Goal: Task Accomplishment & Management: Use online tool/utility

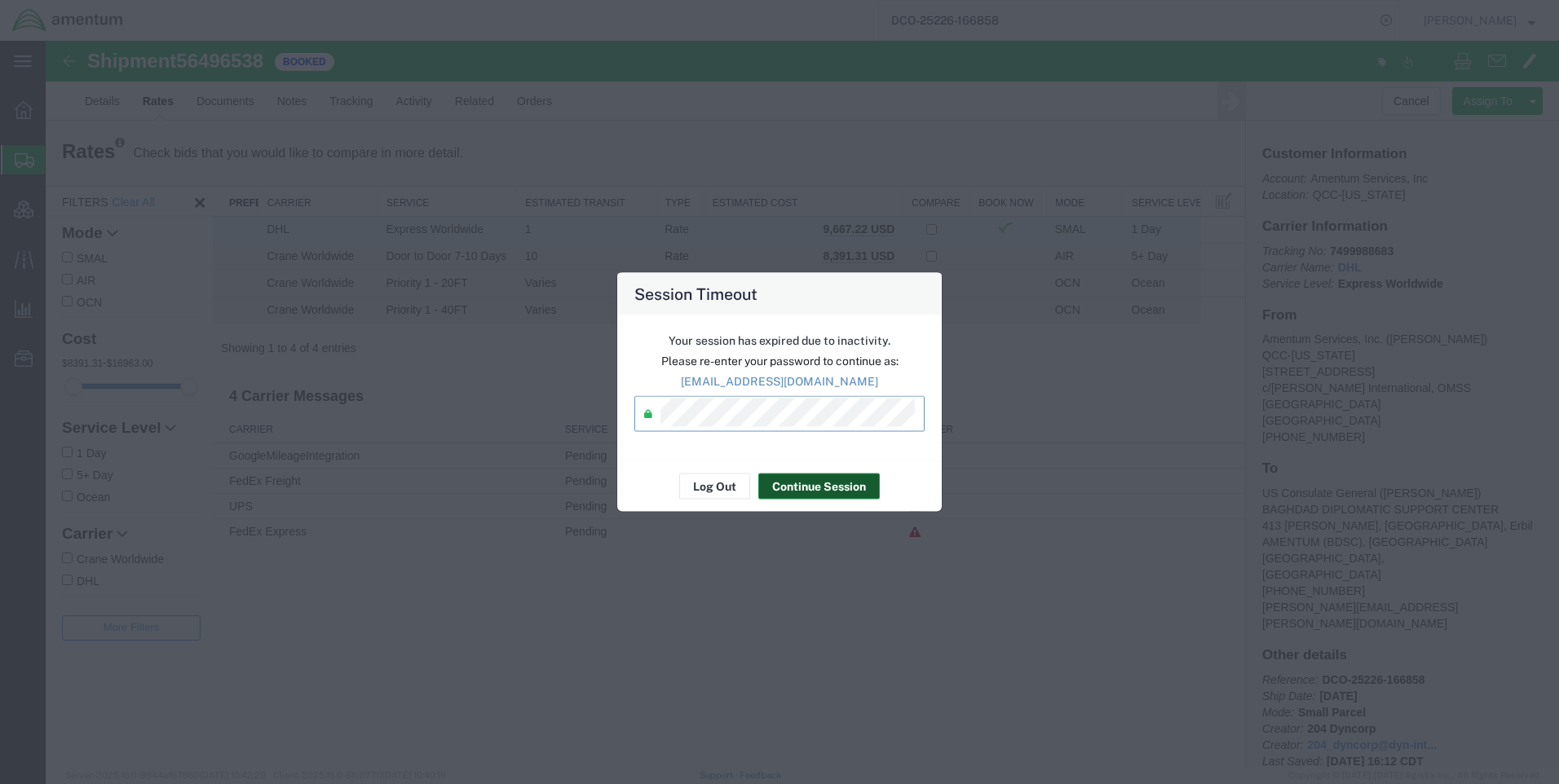
click at [810, 482] on button "Continue Session" at bounding box center [818, 487] width 121 height 26
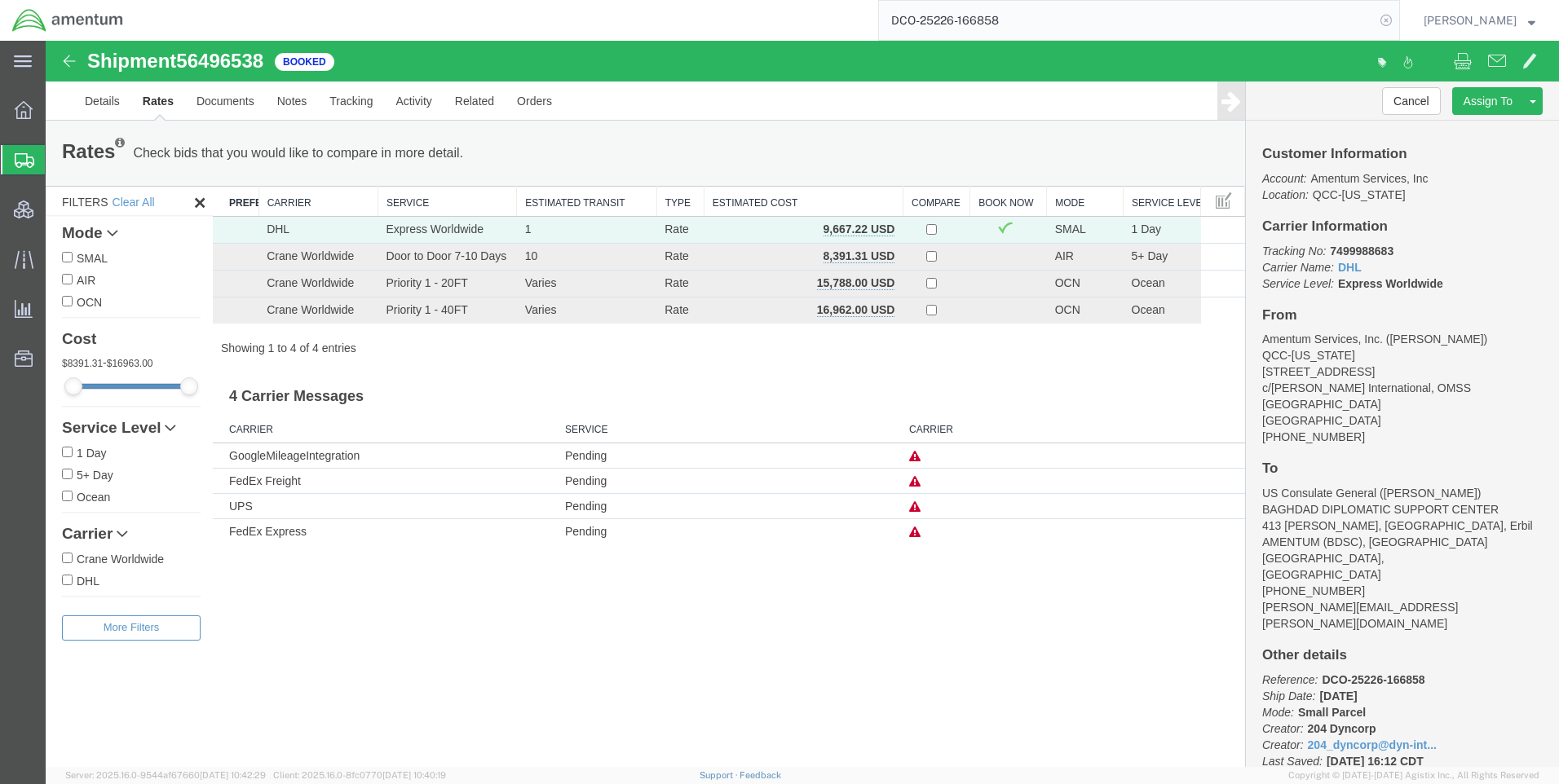
click at [1398, 20] on icon at bounding box center [1386, 20] width 23 height 23
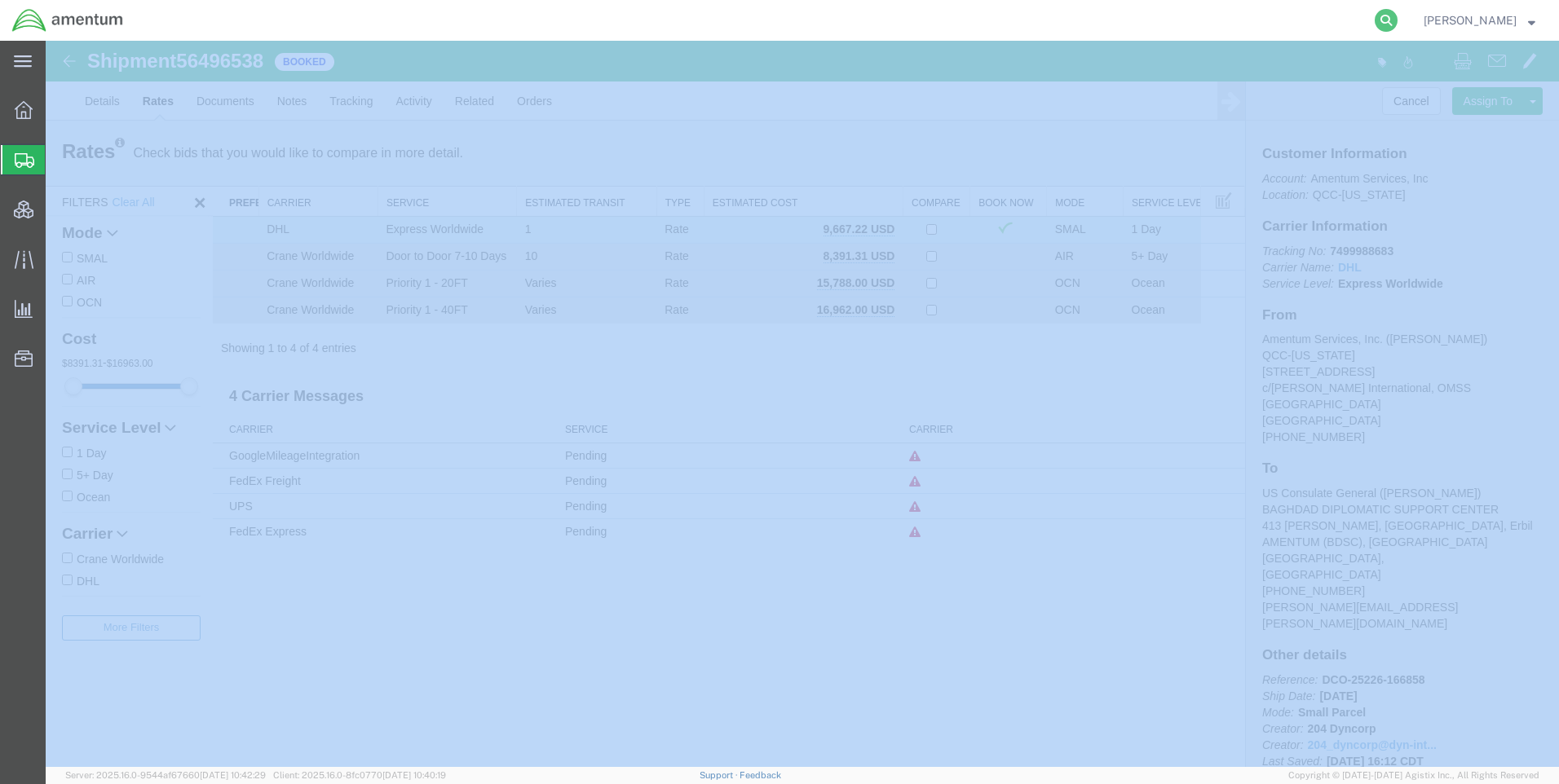
click at [1398, 19] on icon at bounding box center [1386, 20] width 23 height 23
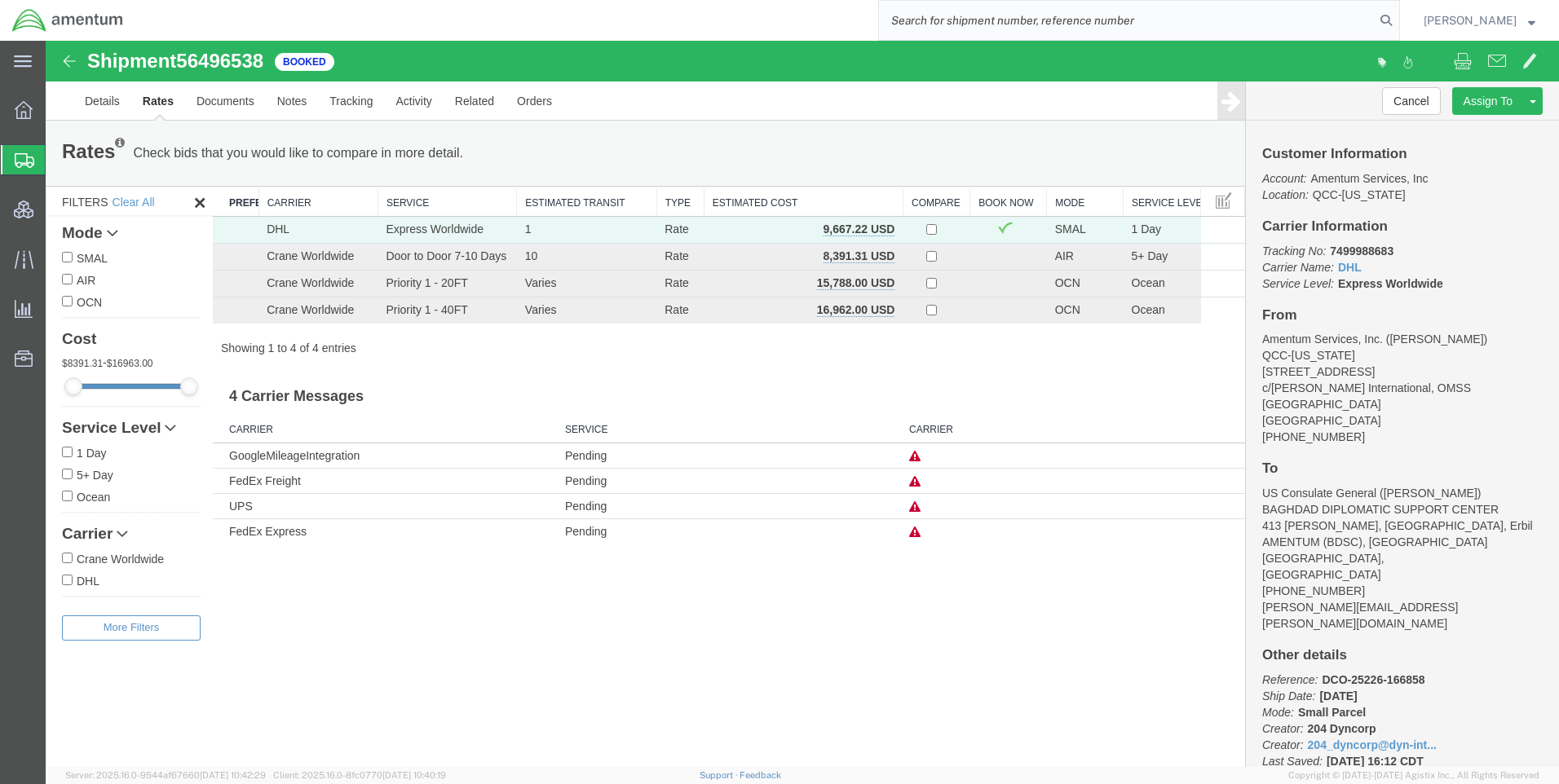
paste input "DCO-25226-166883"
click at [1398, 17] on icon at bounding box center [1386, 20] width 23 height 23
type input "DCO-25226-166883"
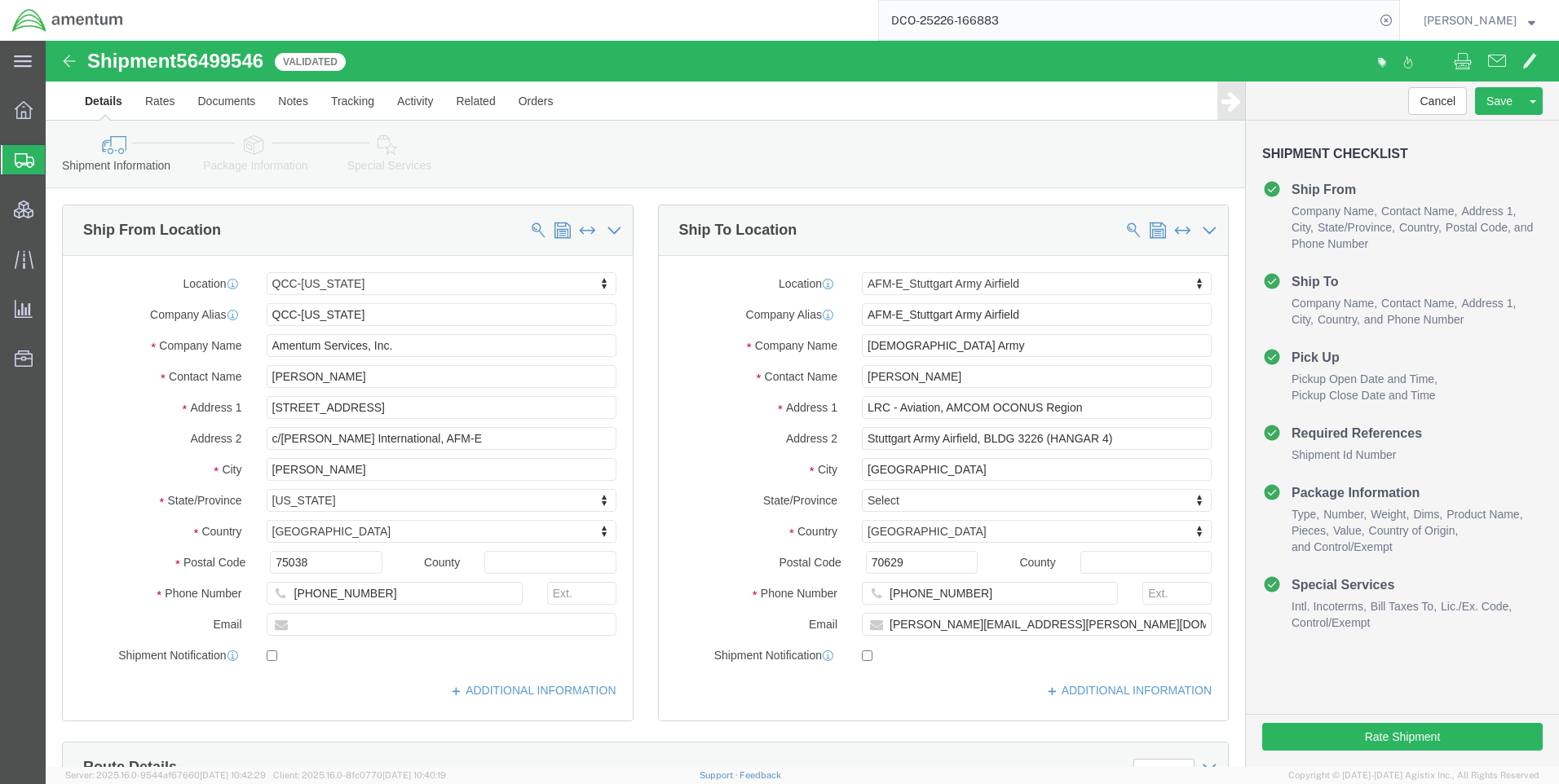
select select "42668"
select select "69712"
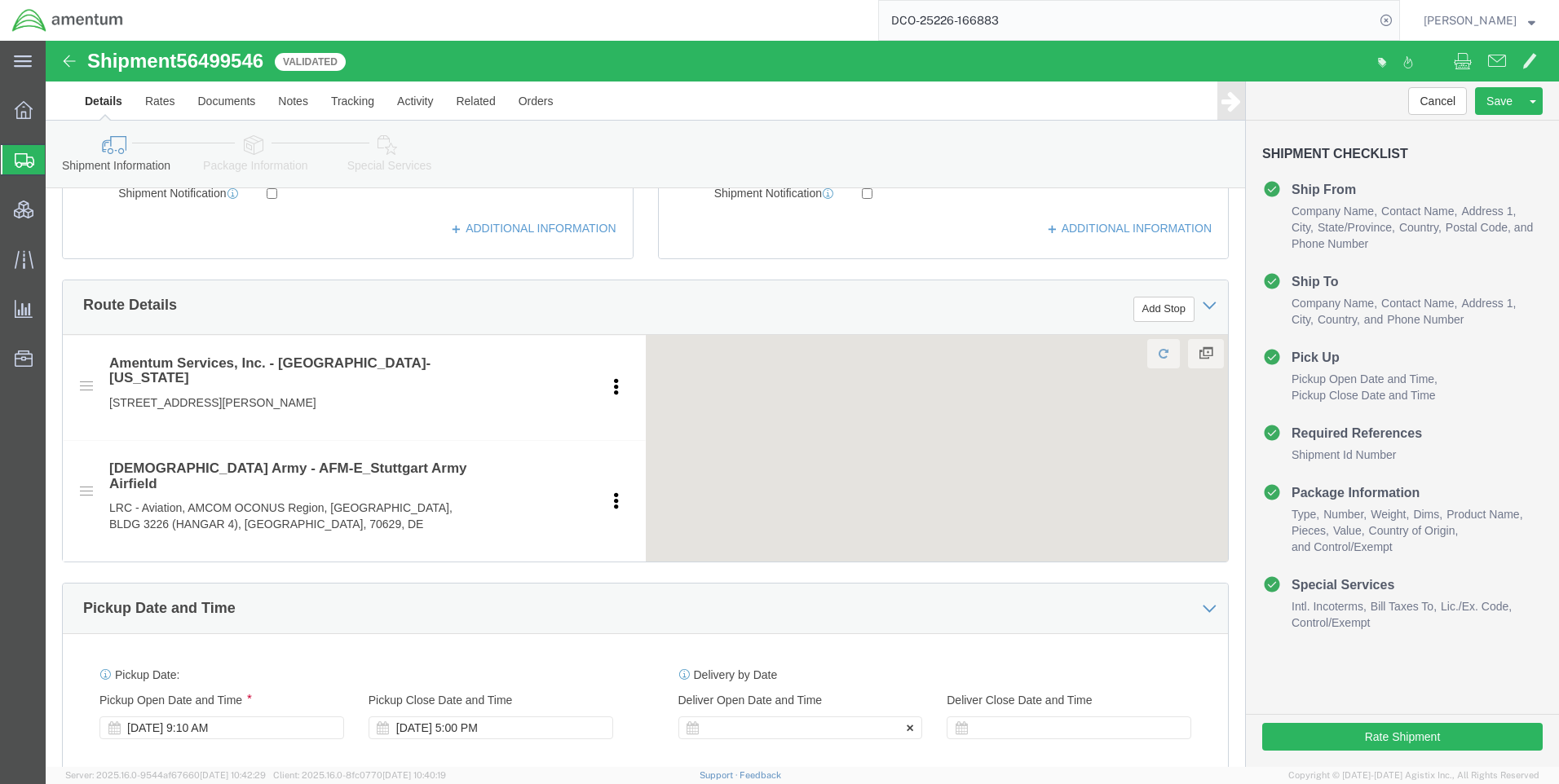
scroll to position [652, 0]
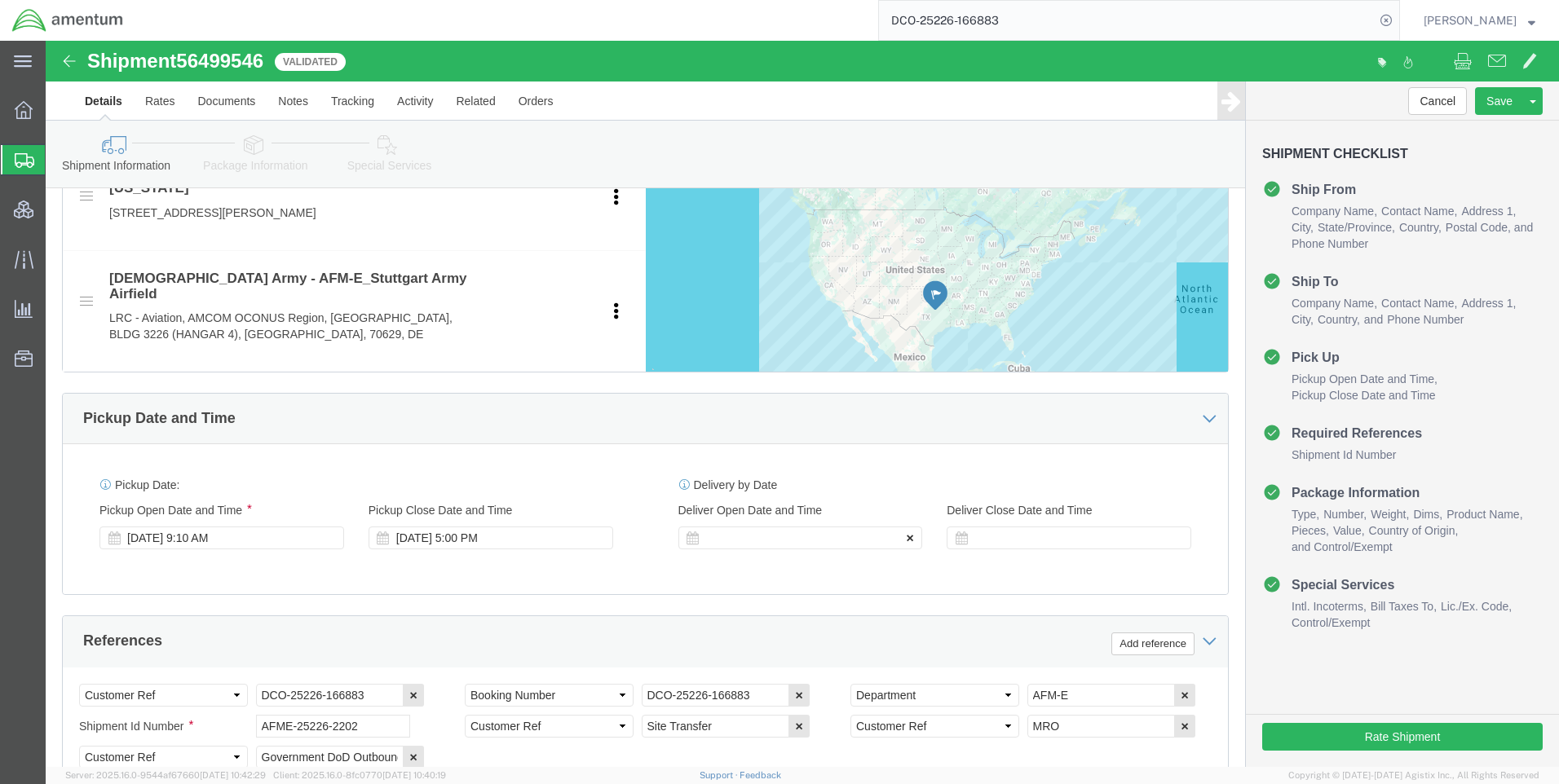
click icon
drag, startPoint x: 1119, startPoint y: 478, endPoint x: 1118, endPoint y: 493, distance: 15.0
click icon
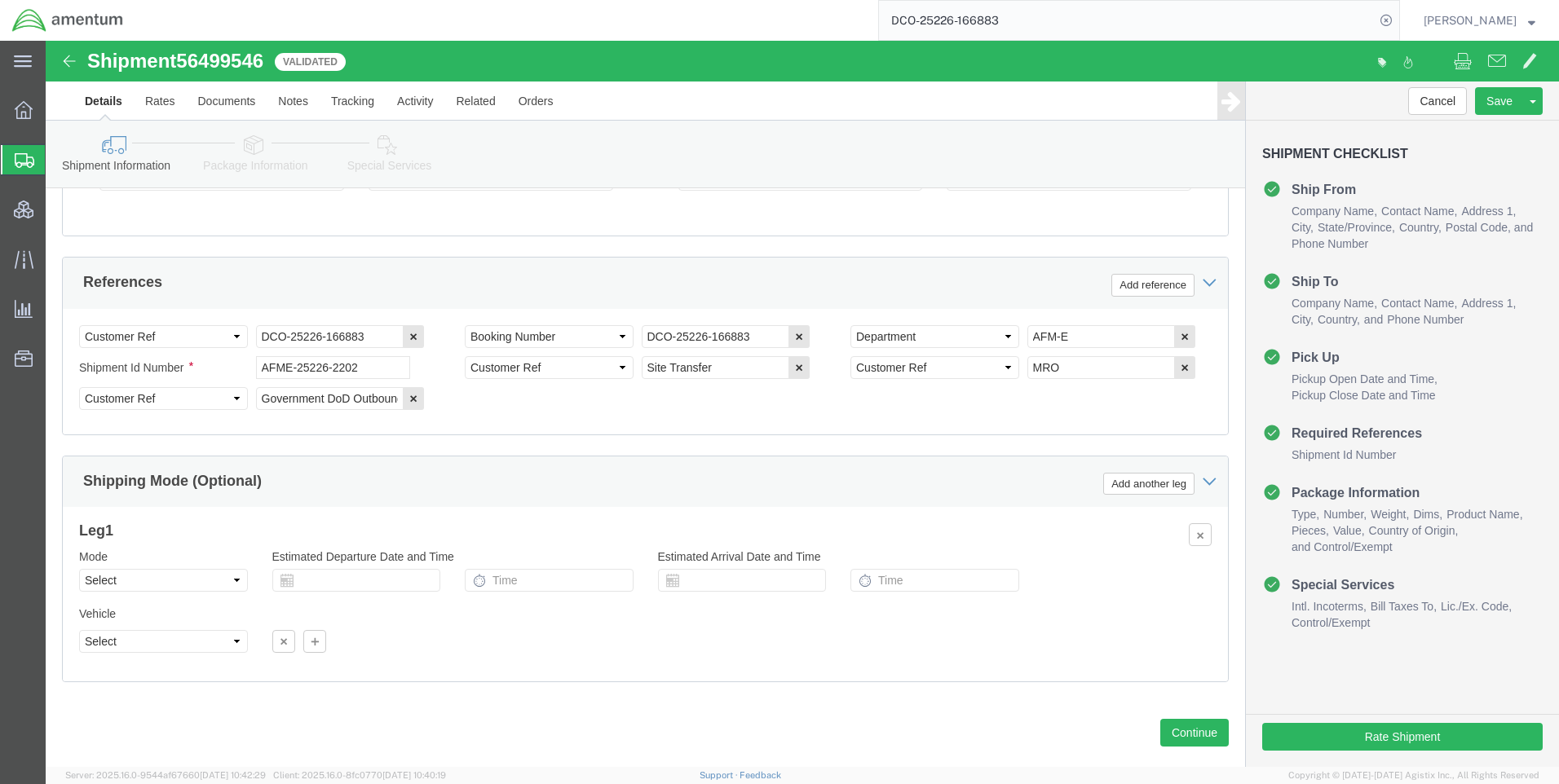
scroll to position [1028, 0]
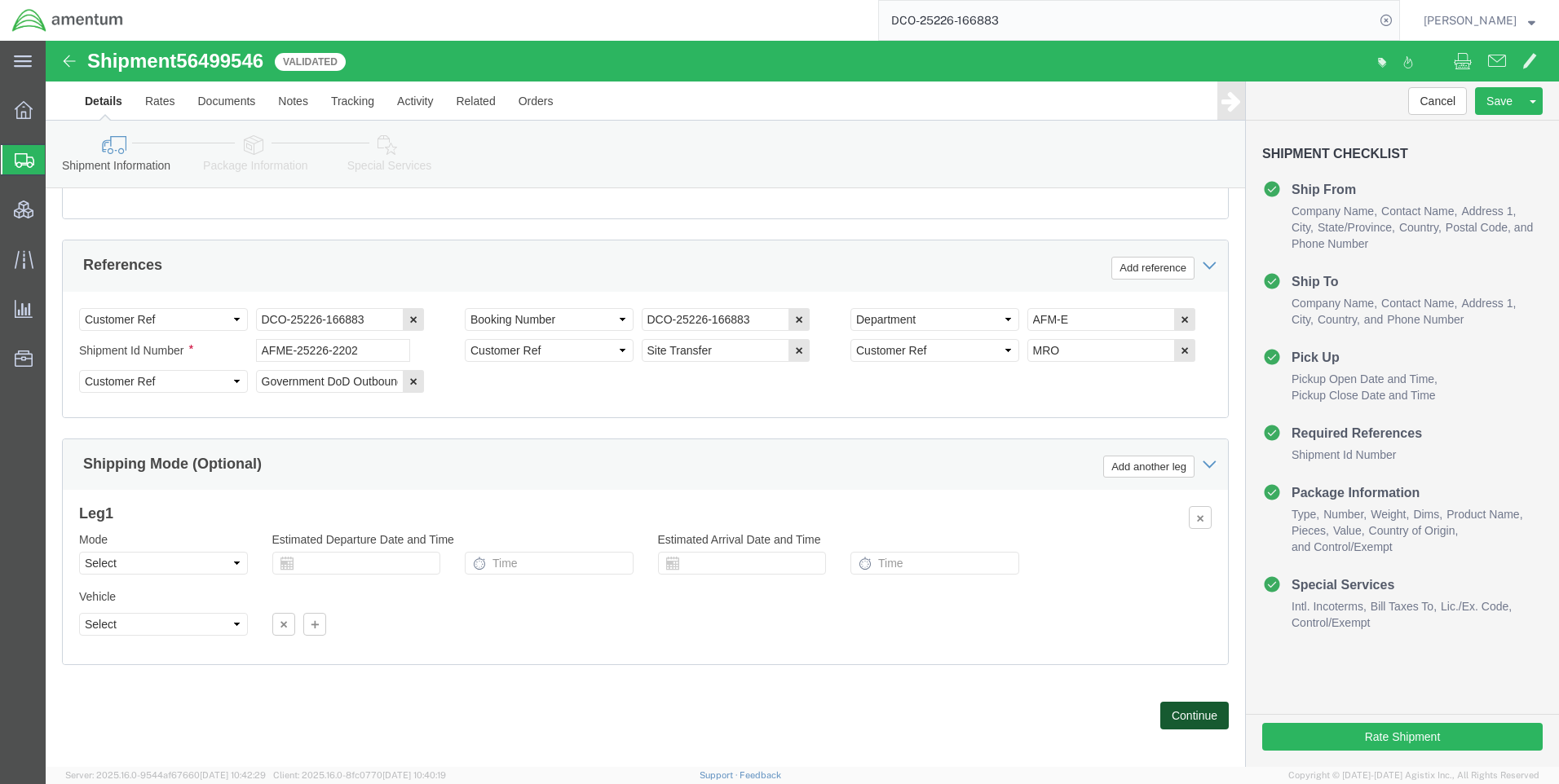
click button "Continue"
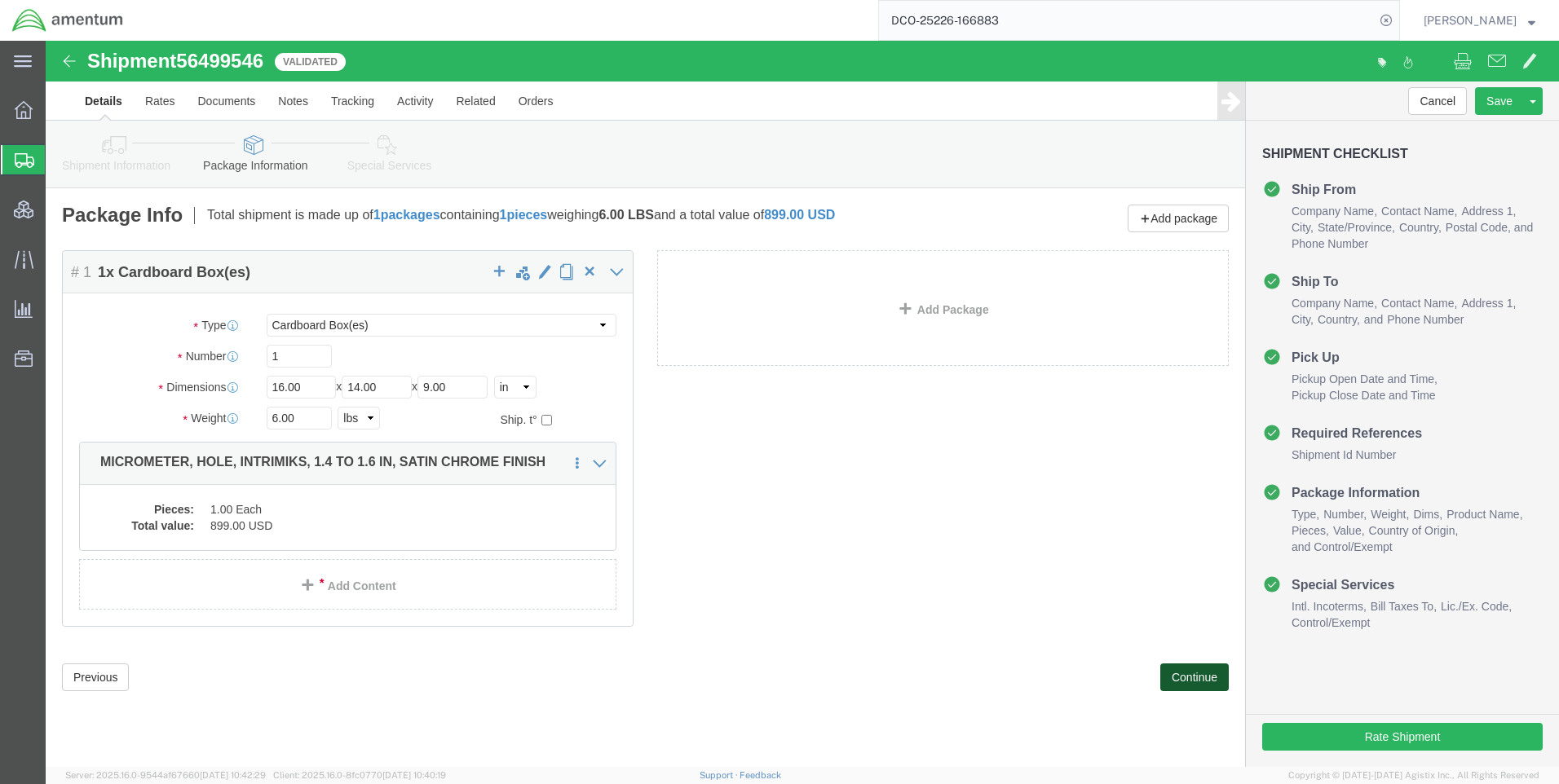
click button "Continue"
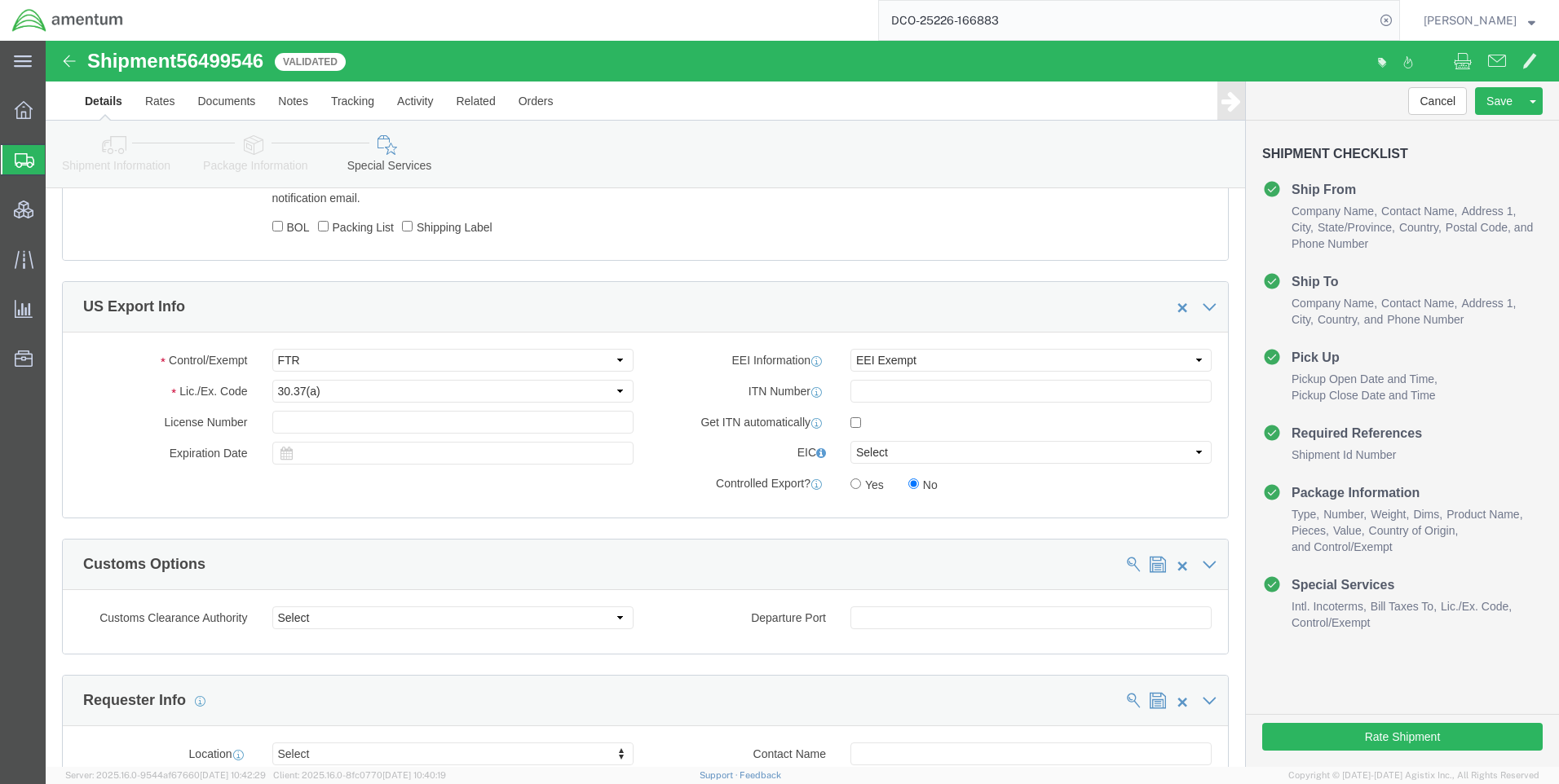
scroll to position [1223, 0]
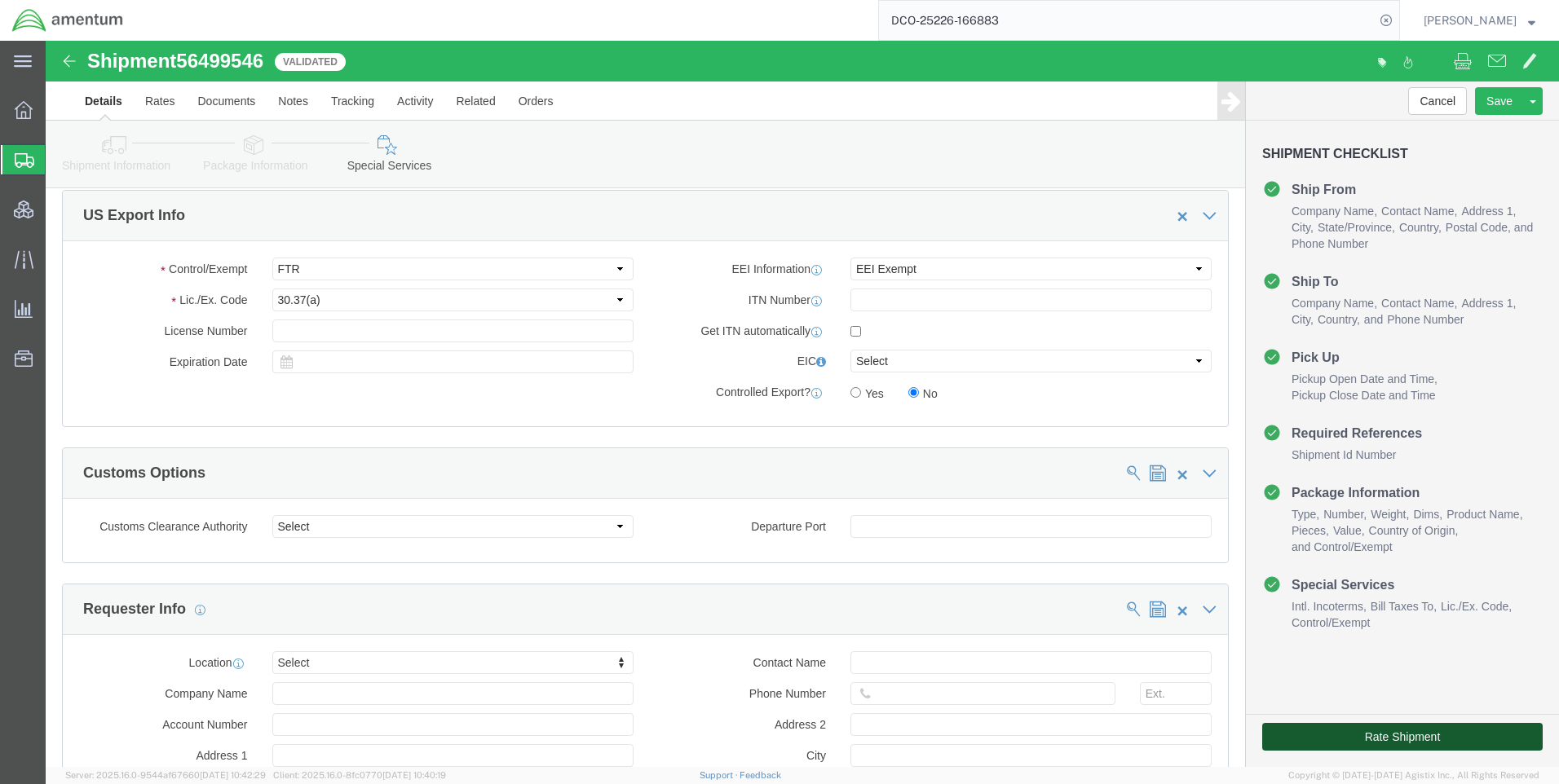
click button "Rate Shipment"
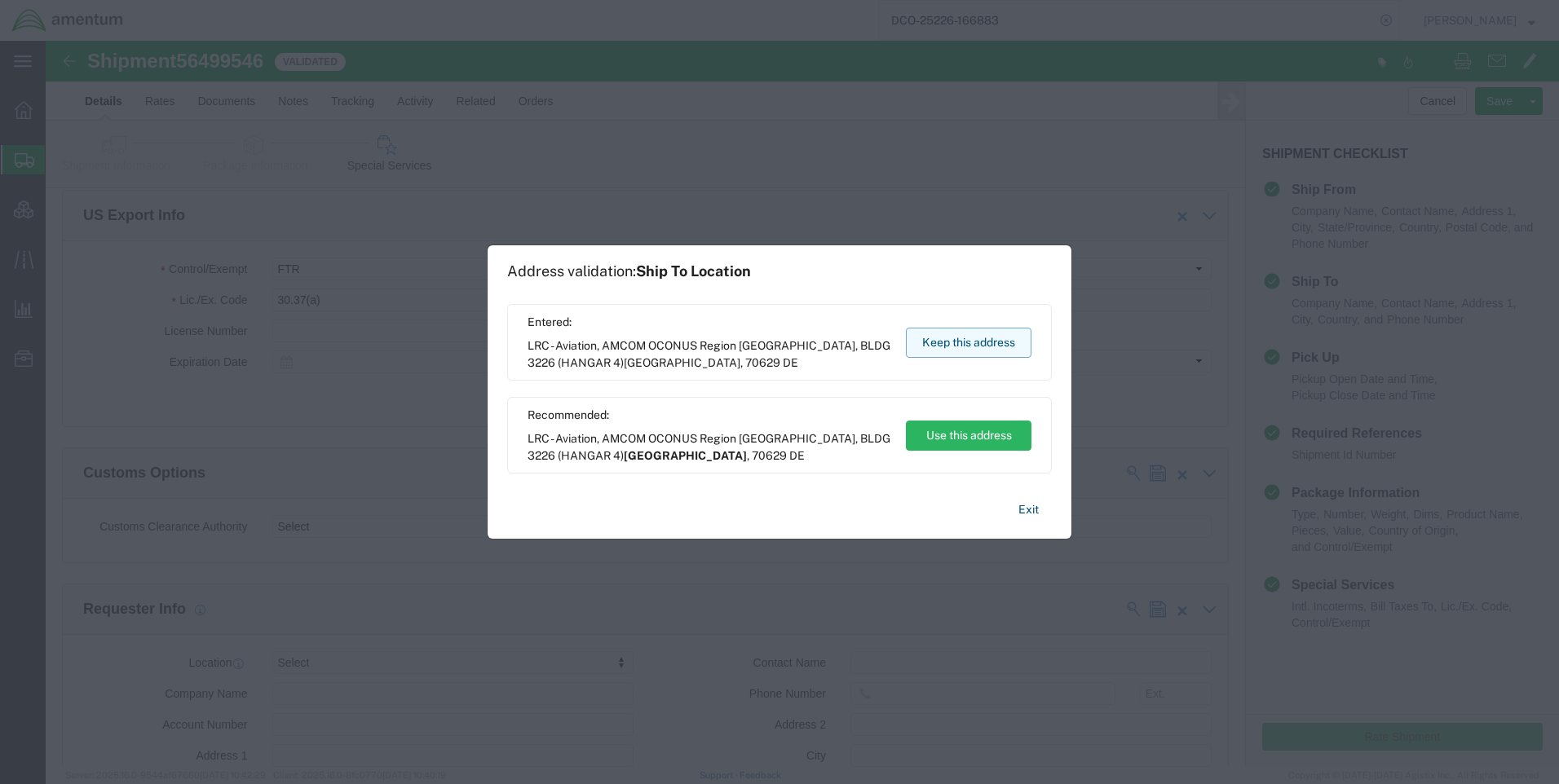
click at [956, 340] on button "Keep this address" at bounding box center [969, 342] width 125 height 30
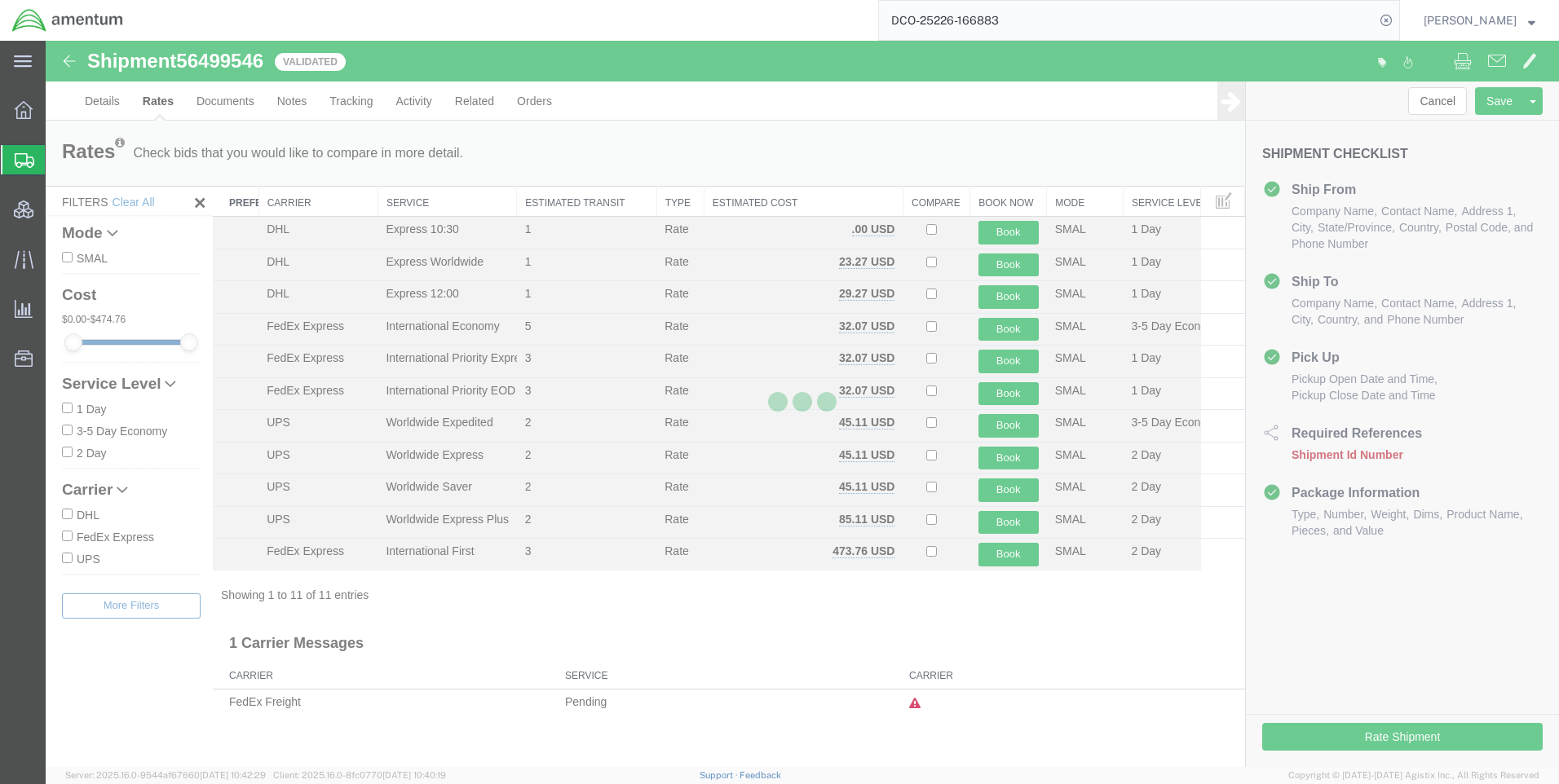
scroll to position [0, 0]
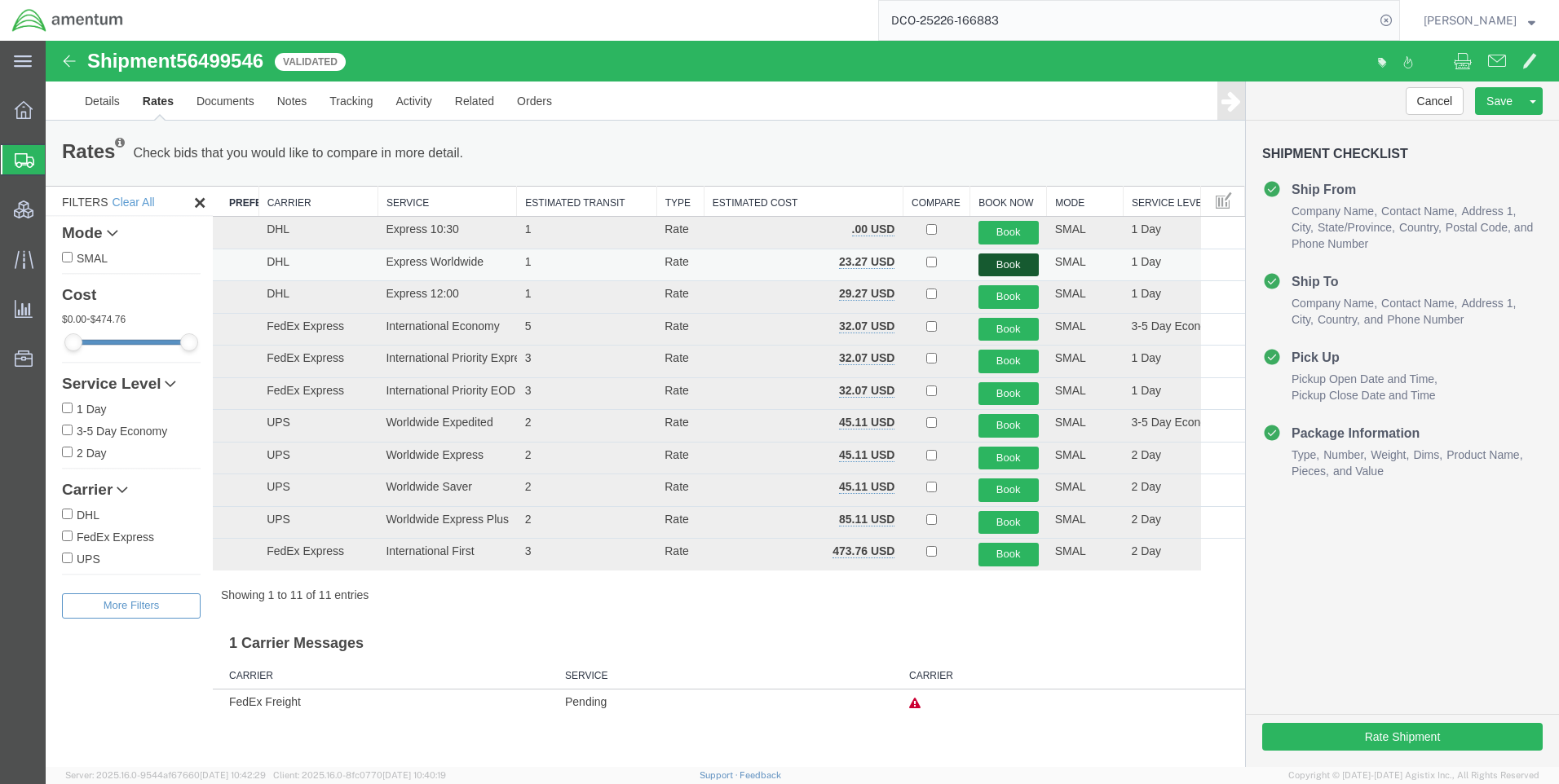
click at [999, 265] on button "Book" at bounding box center [1008, 265] width 60 height 24
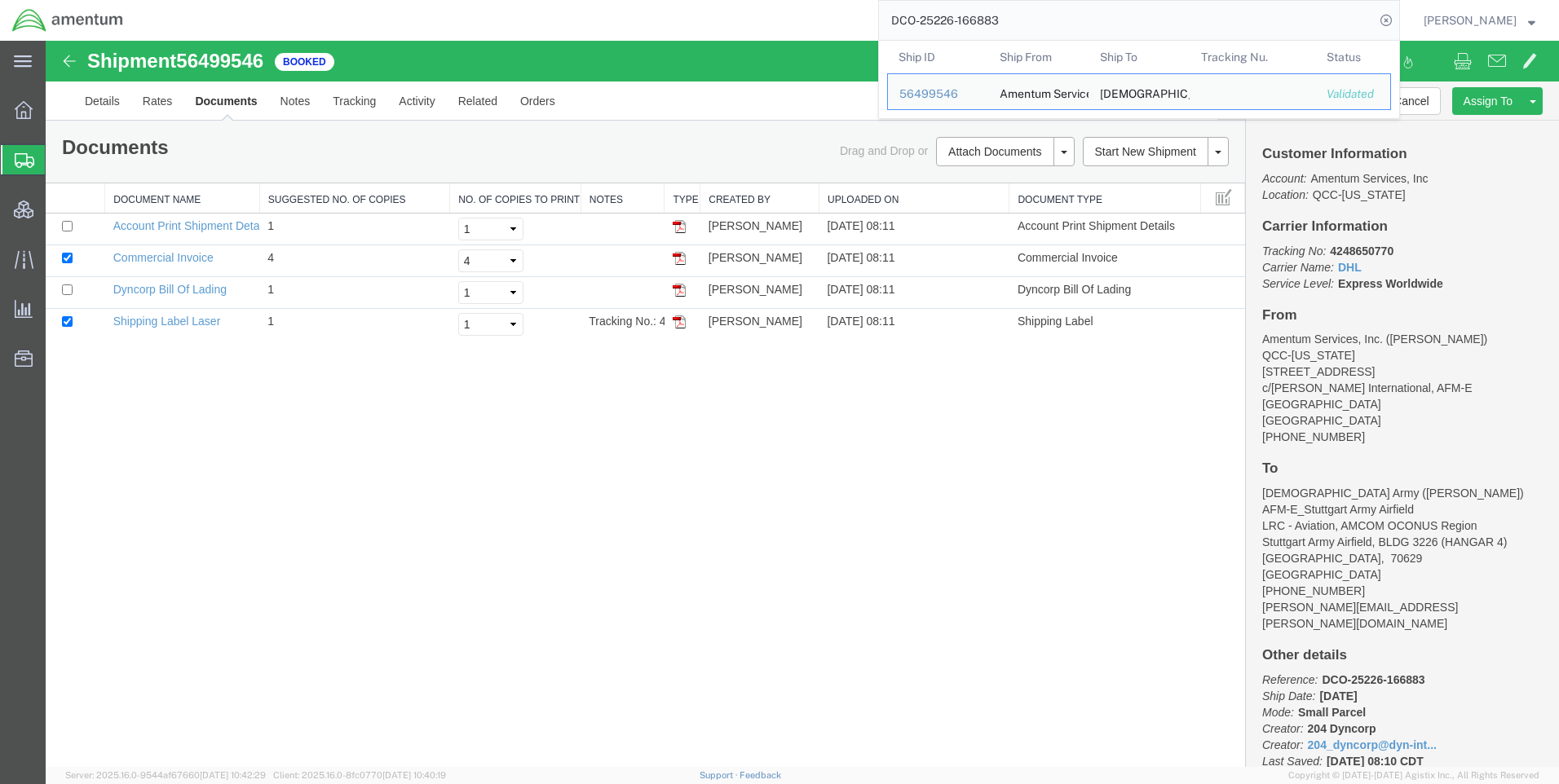
drag, startPoint x: 1101, startPoint y: 18, endPoint x: 896, endPoint y: 35, distance: 205.7
click at [896, 35] on input "DCO-25226-166883" at bounding box center [1127, 20] width 496 height 39
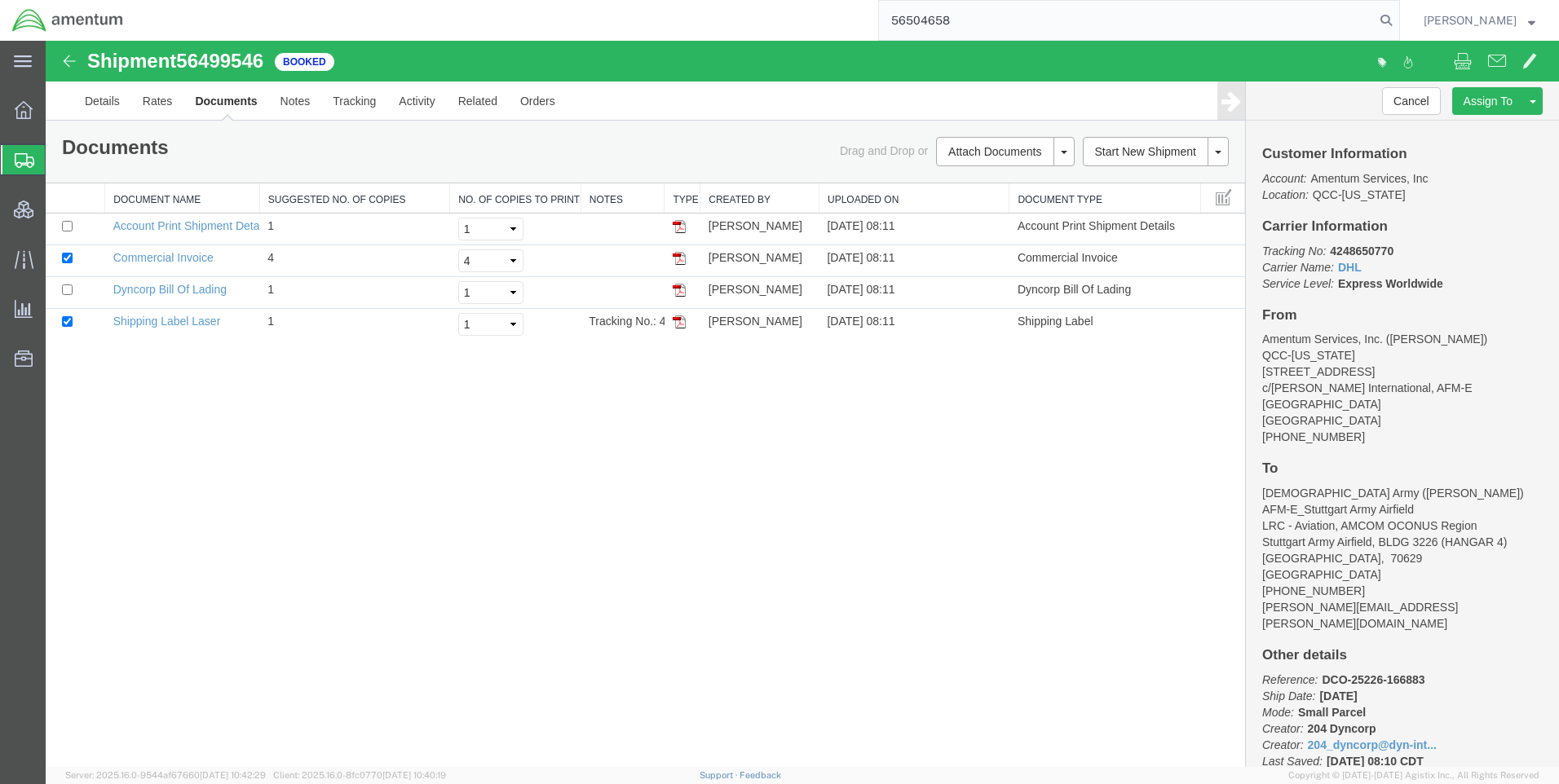
type input "56504658"
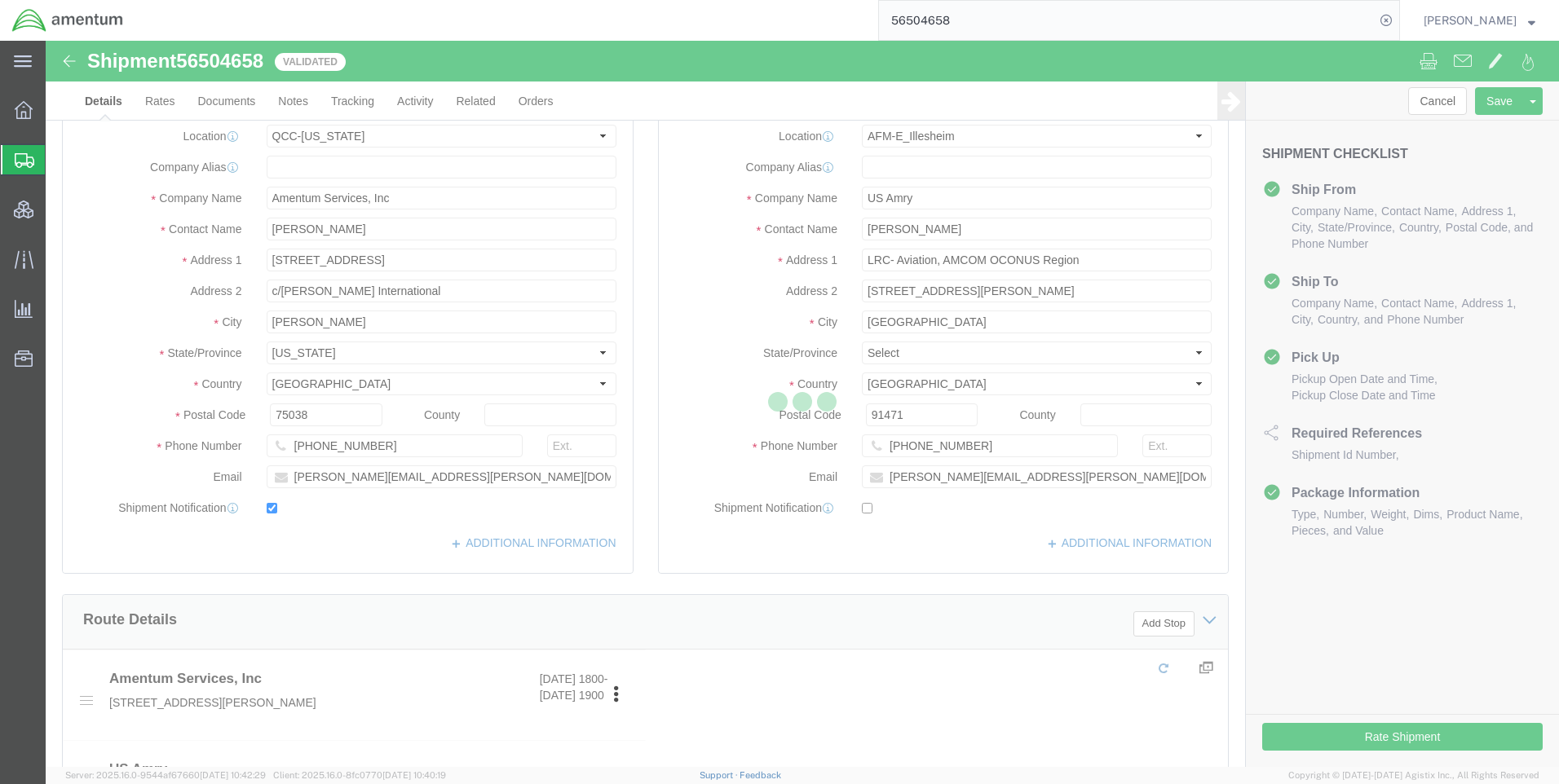
select select "42668"
select select "42637"
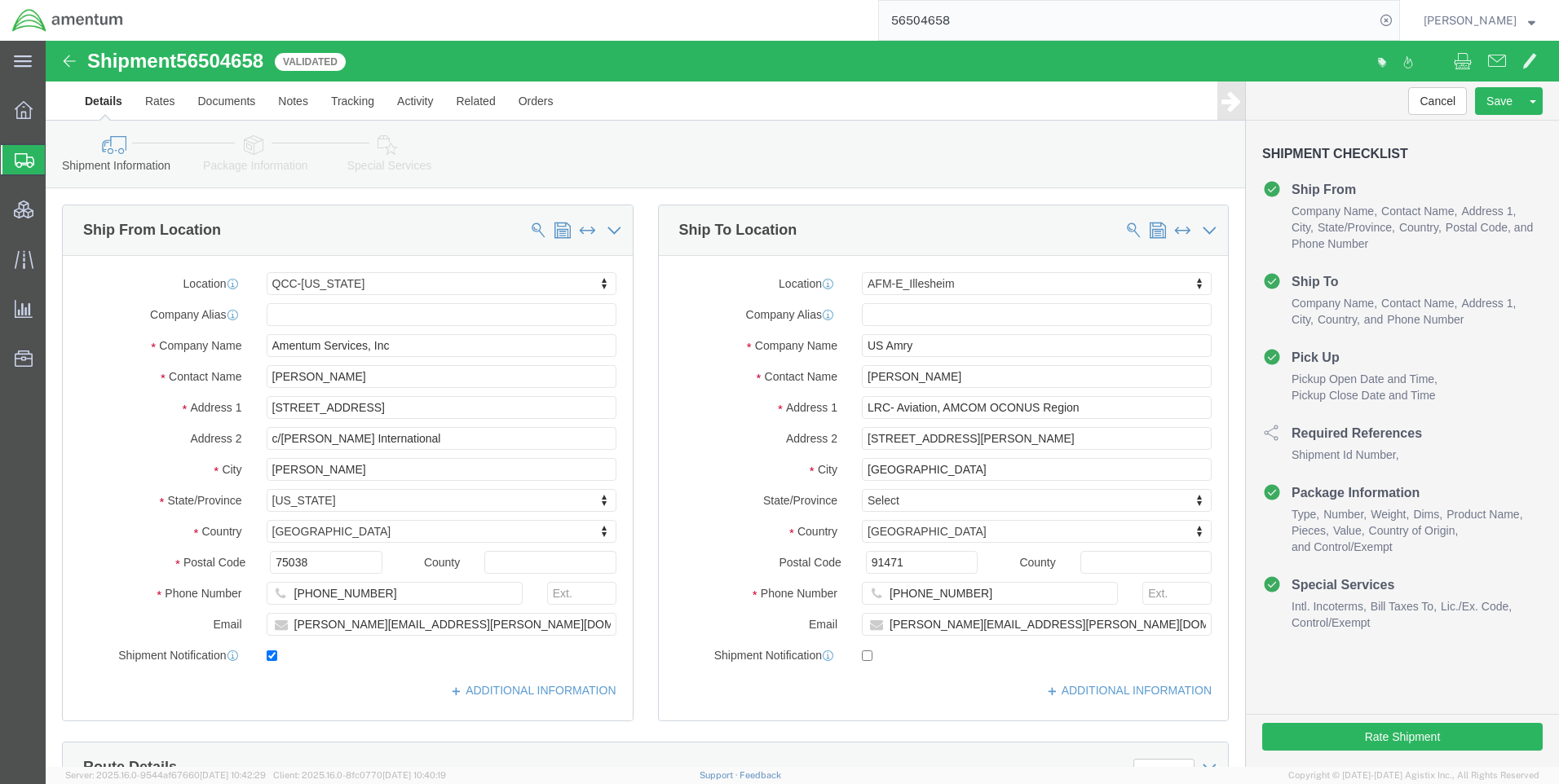
click link "Package Information"
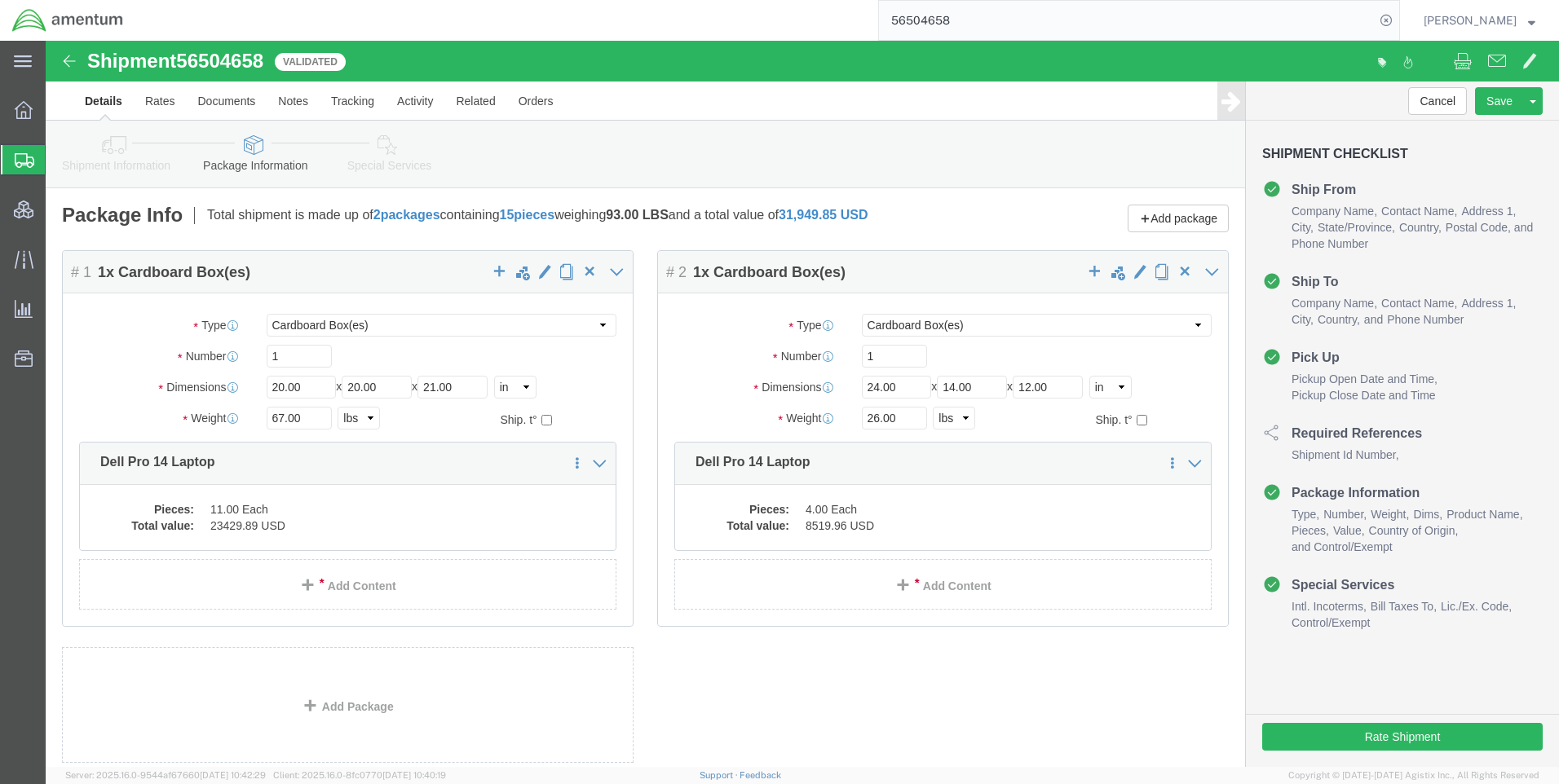
click span "56504658"
copy span "56504658"
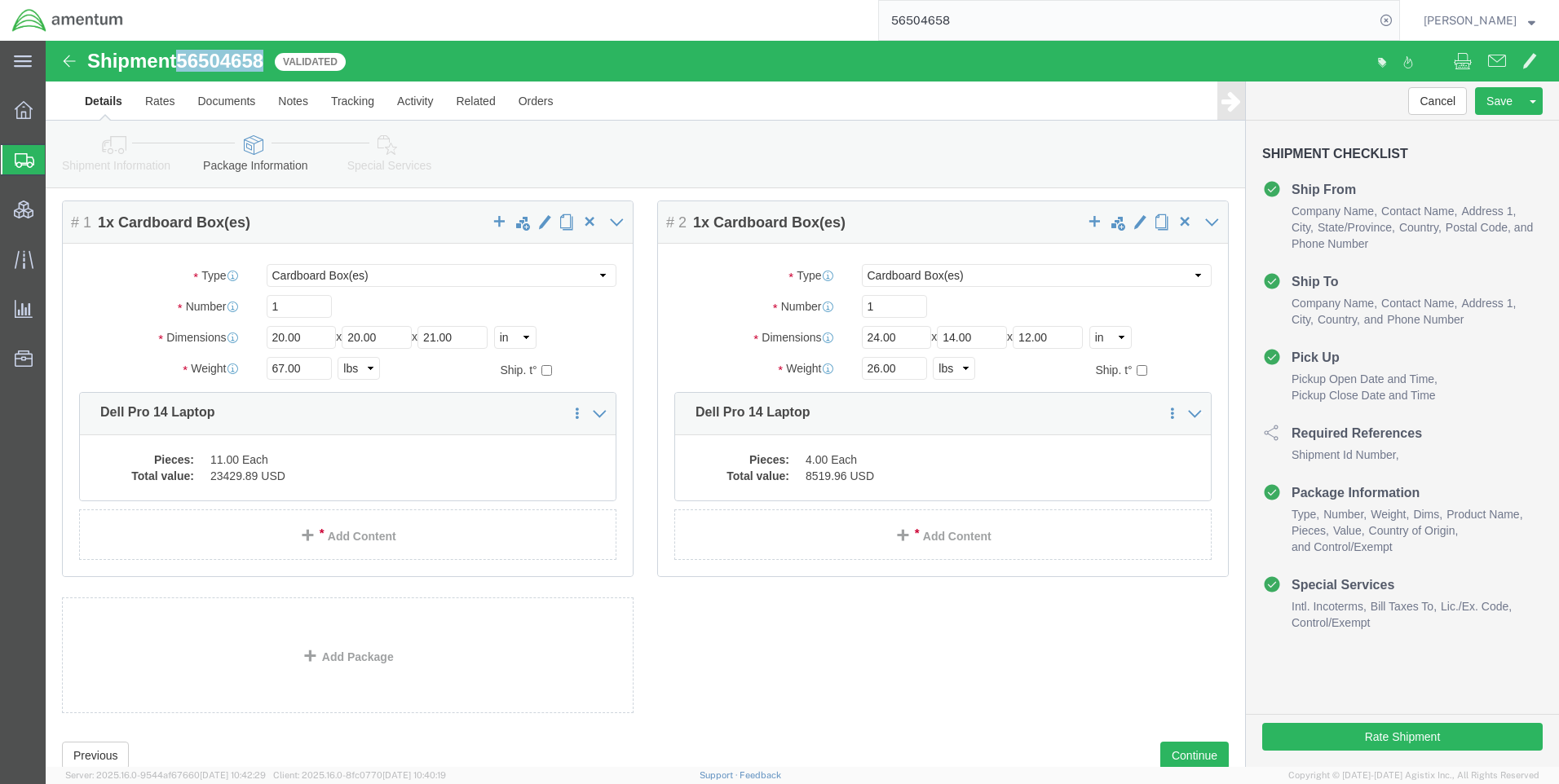
scroll to position [102, 0]
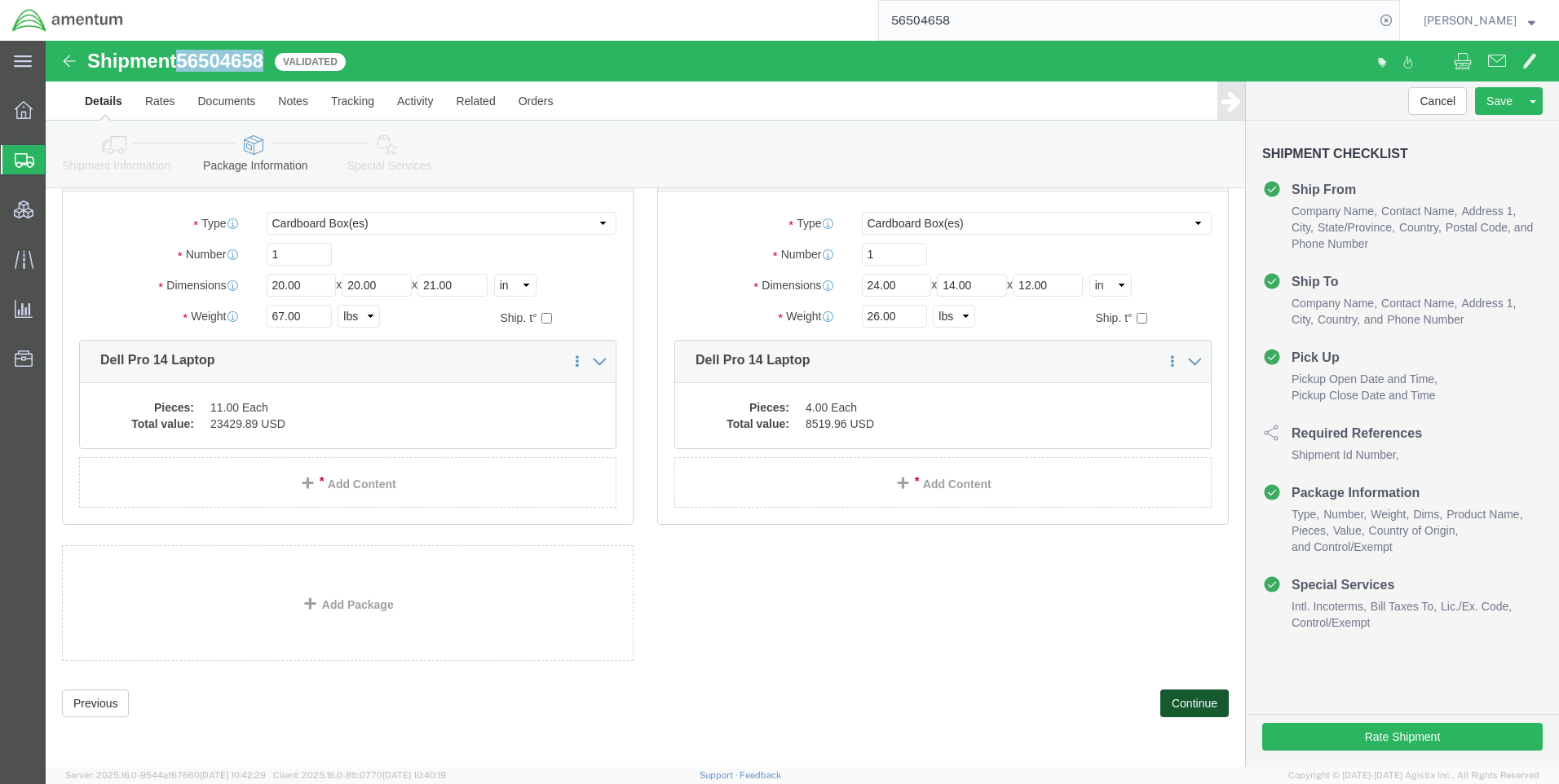
click button "Continue"
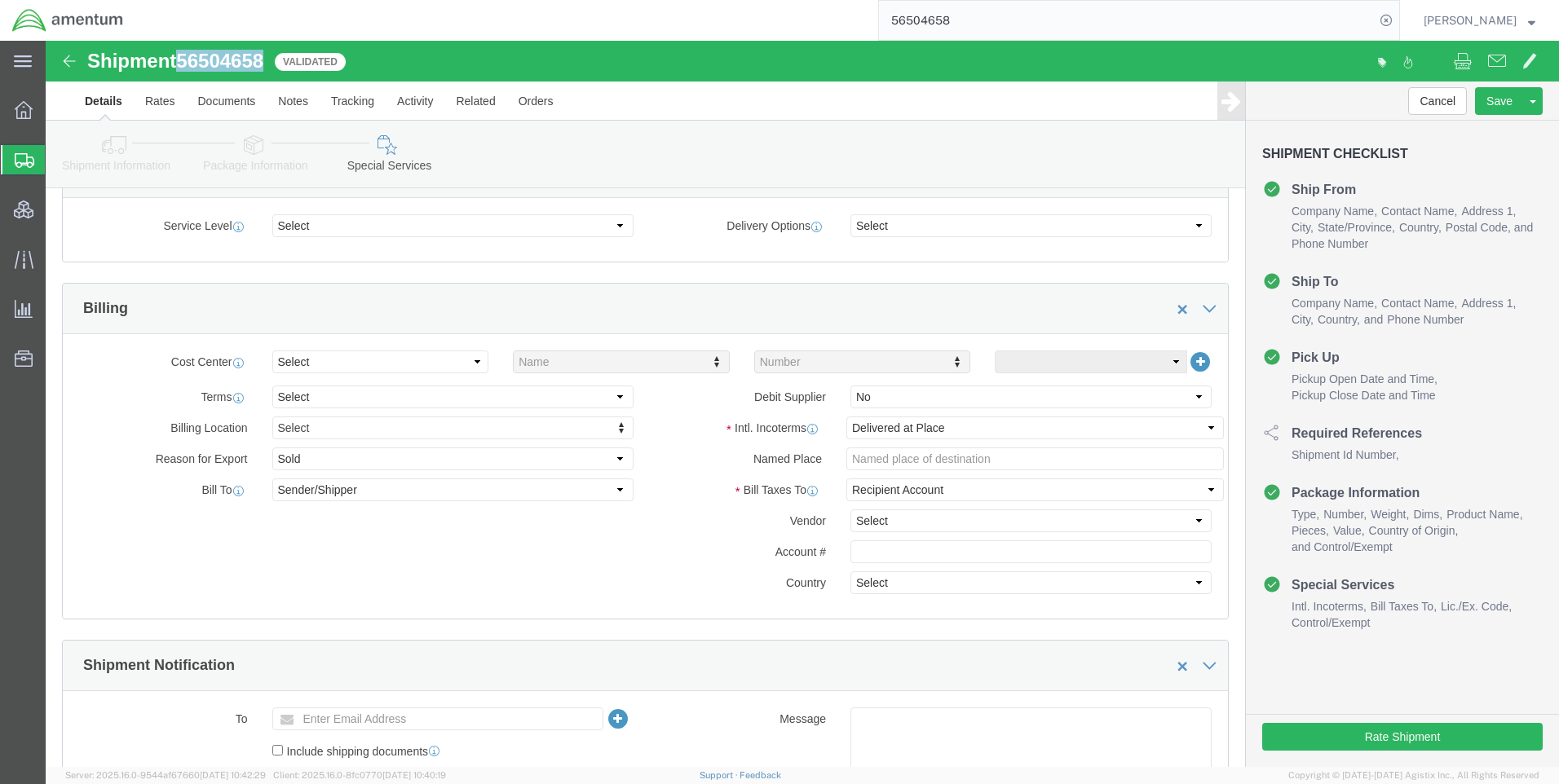
scroll to position [347, 0]
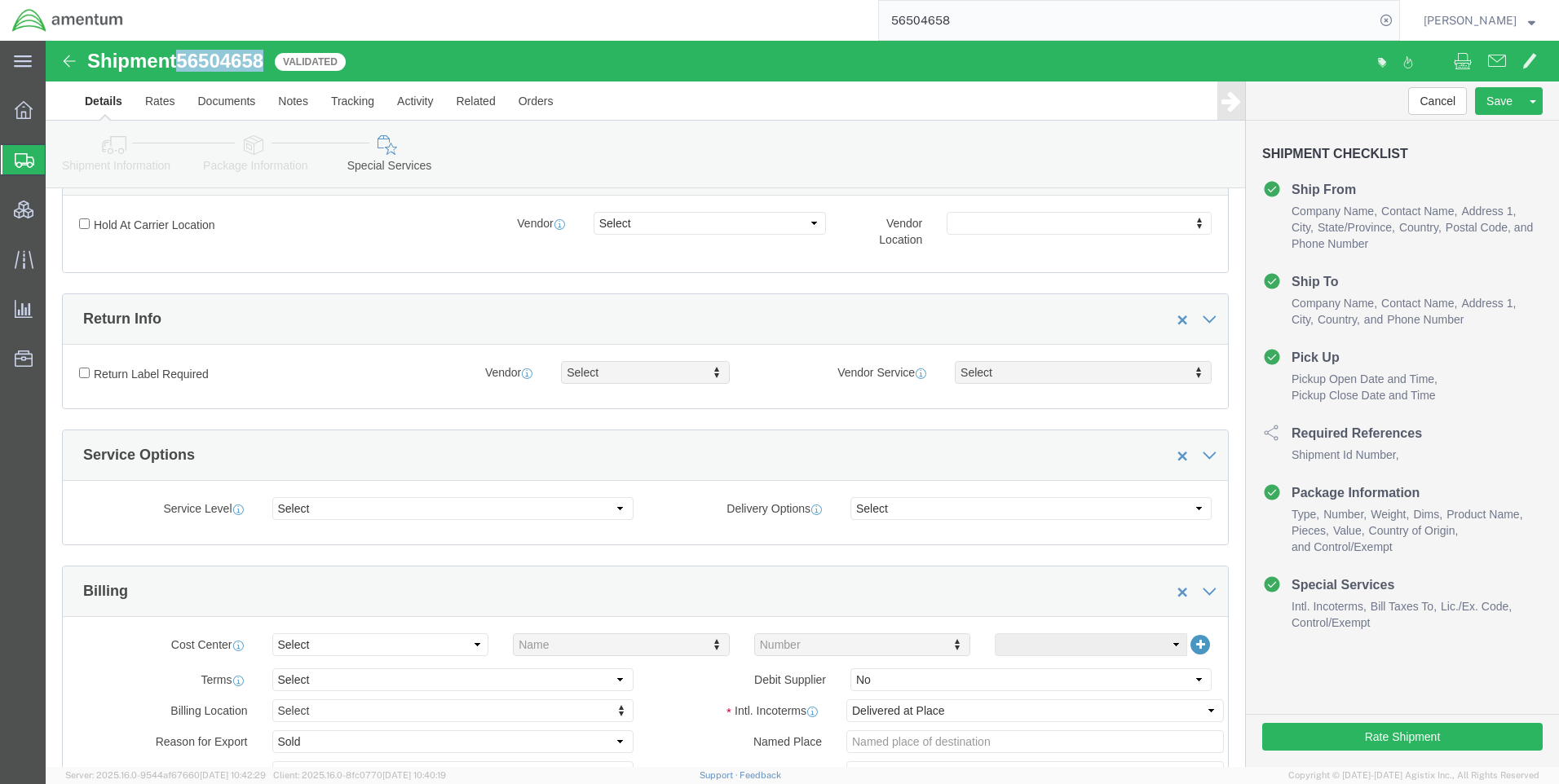
copy span "56504658"
click link "Package Information"
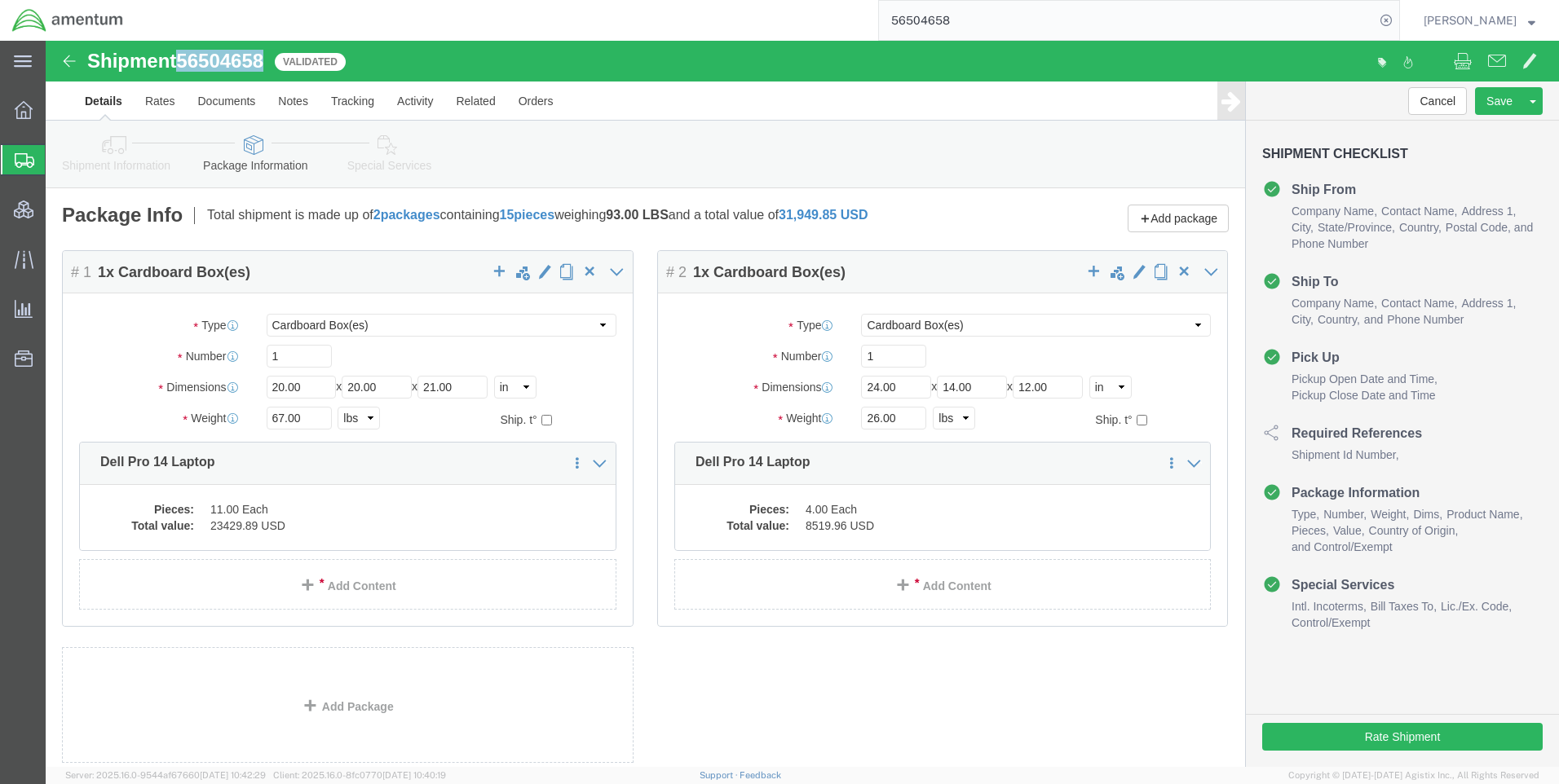
click link "Shipment Information"
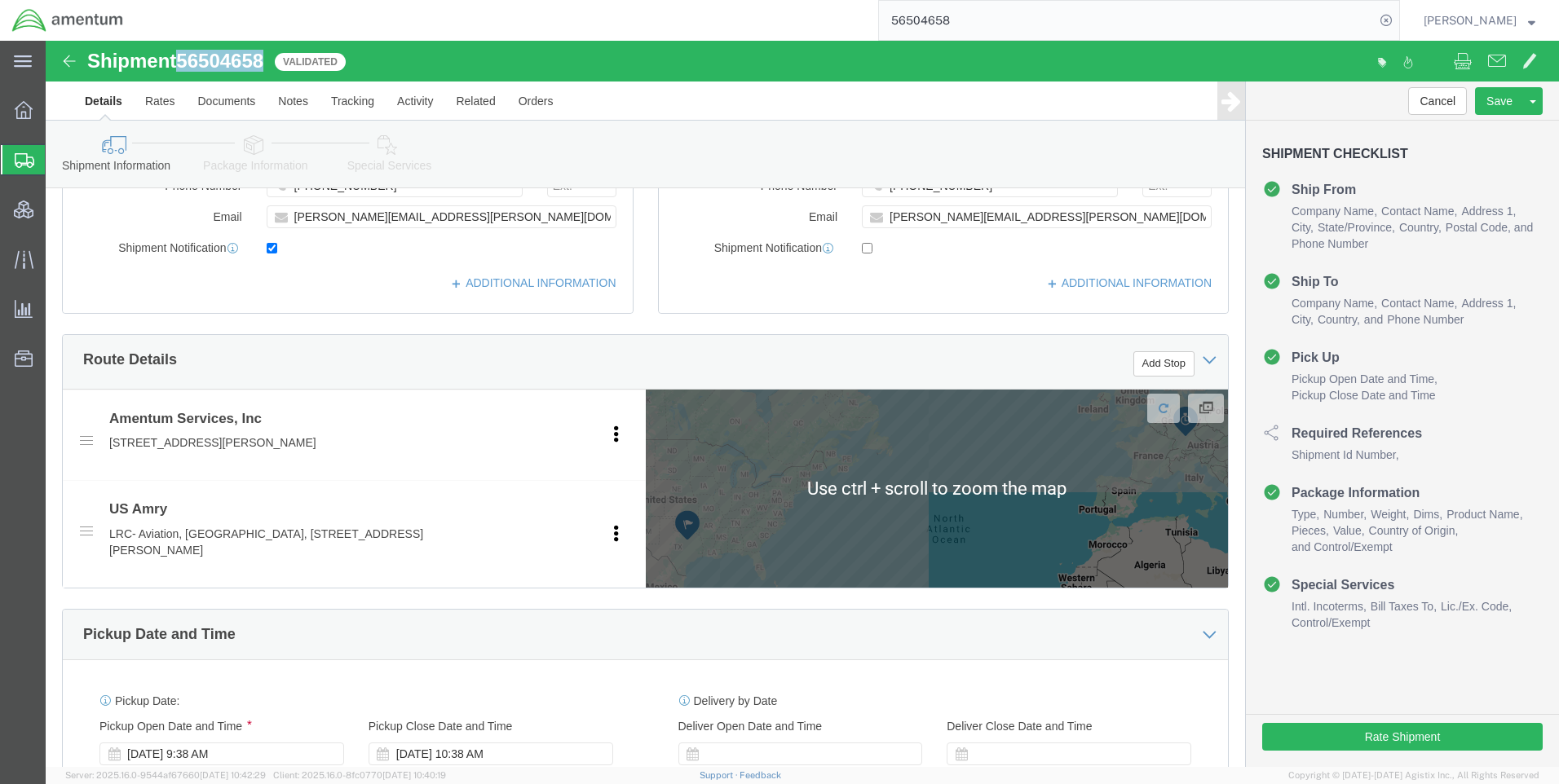
scroll to position [815, 0]
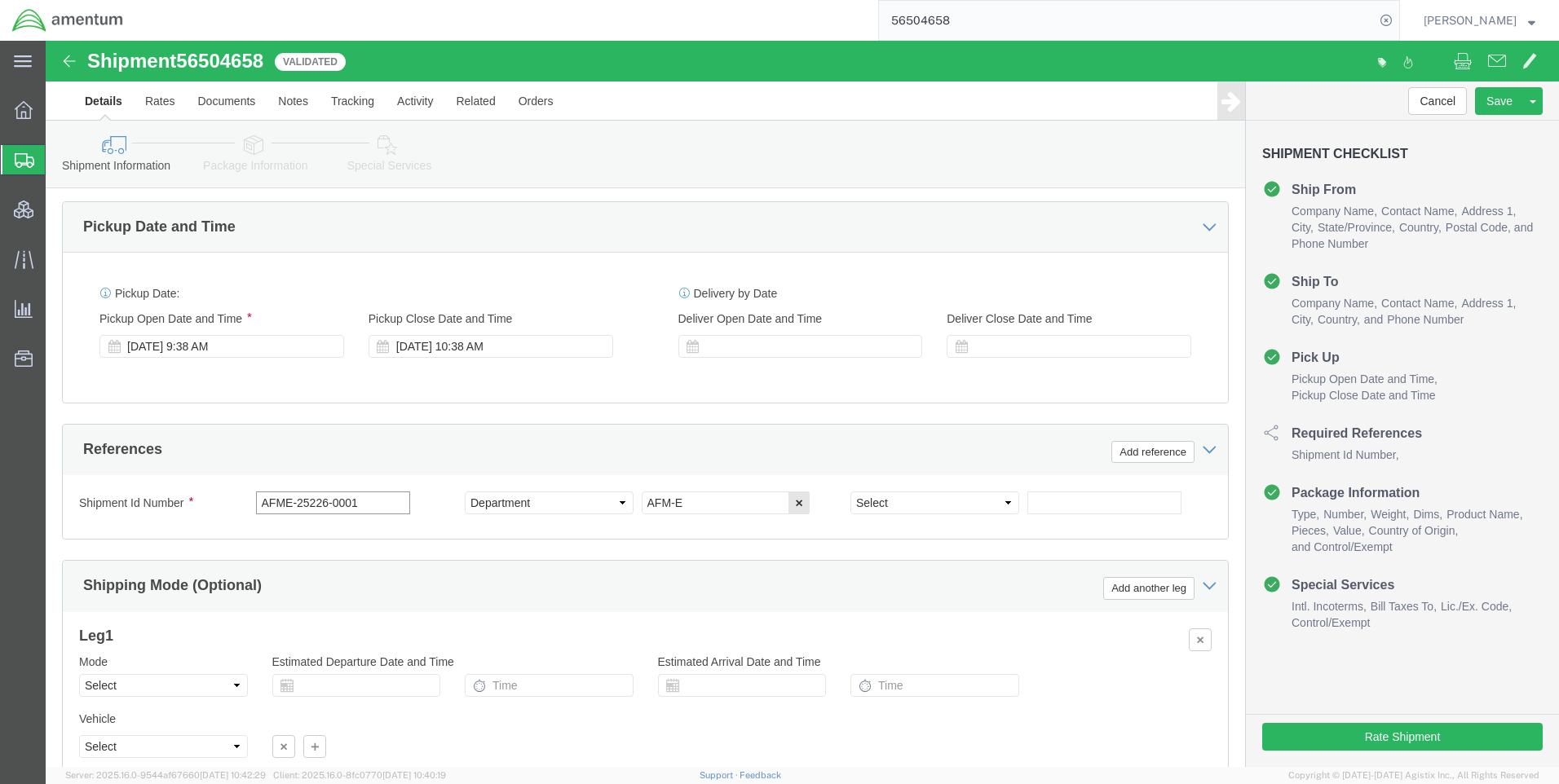
drag, startPoint x: 325, startPoint y: 473, endPoint x: 243, endPoint y: 477, distance: 82.1
click input "AFME-25226-0001"
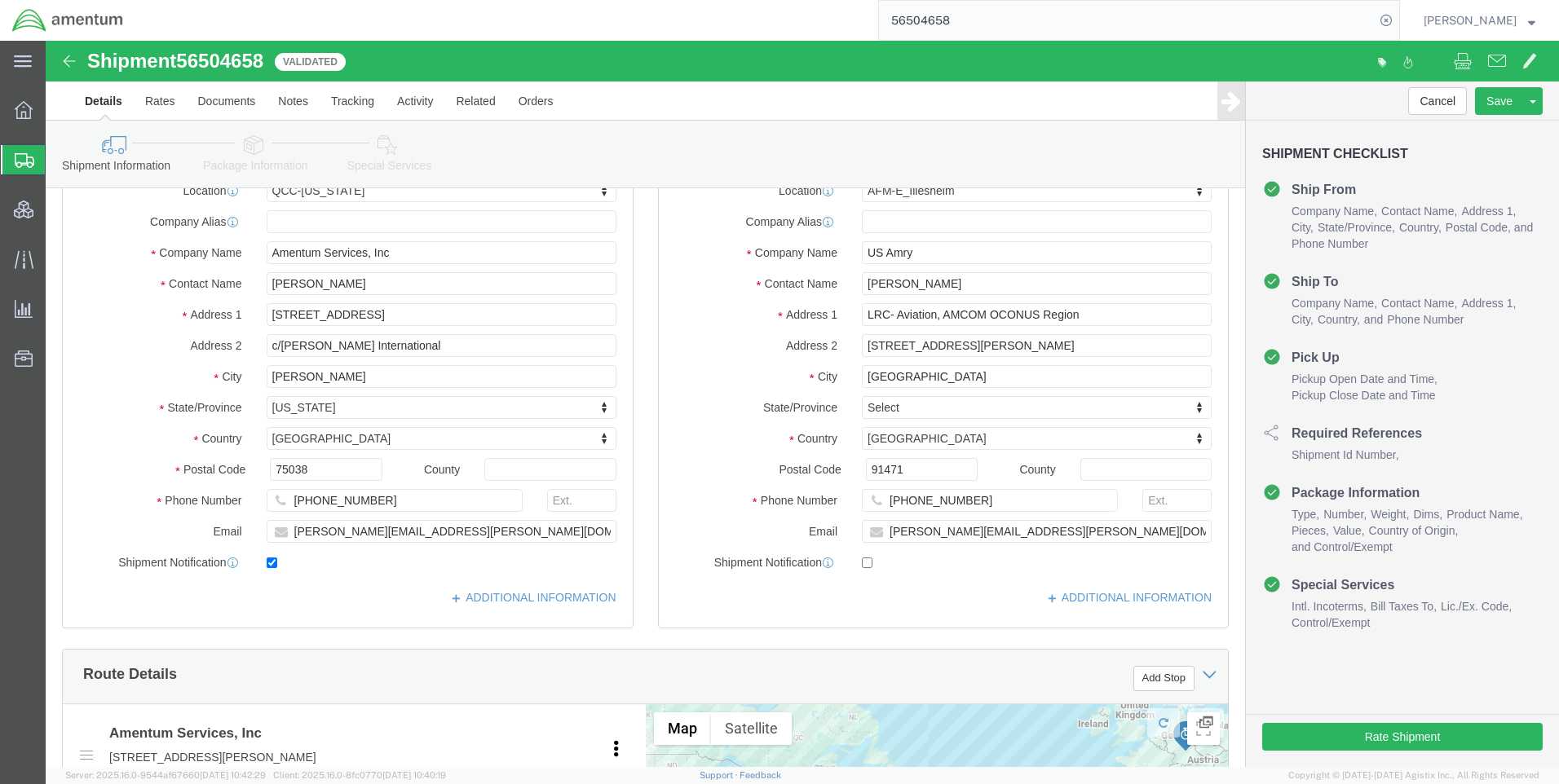
scroll to position [0, 0]
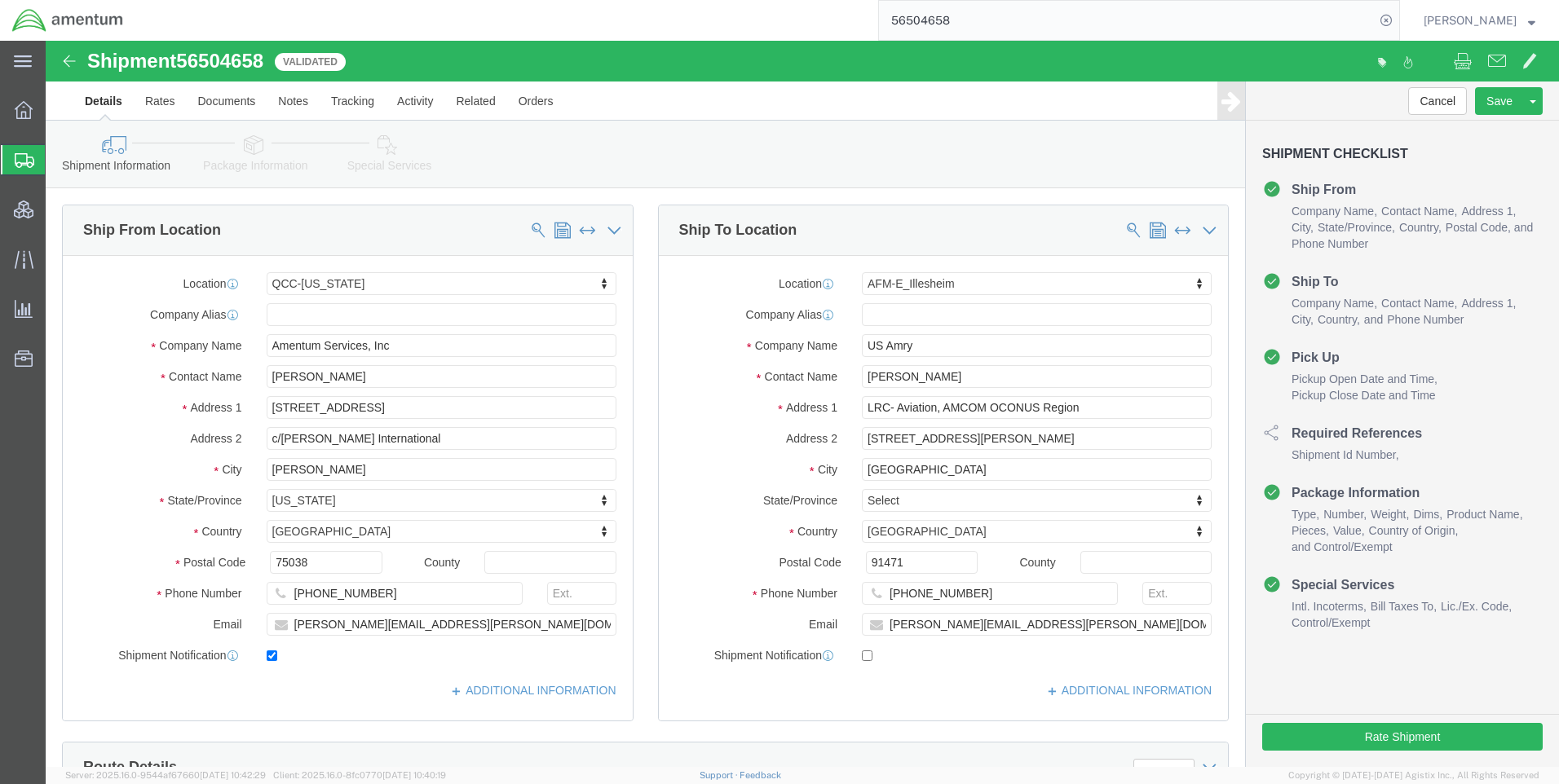
click span "56504658"
drag, startPoint x: 186, startPoint y: 19, endPoint x: 164, endPoint y: 19, distance: 22.0
click span "56504658"
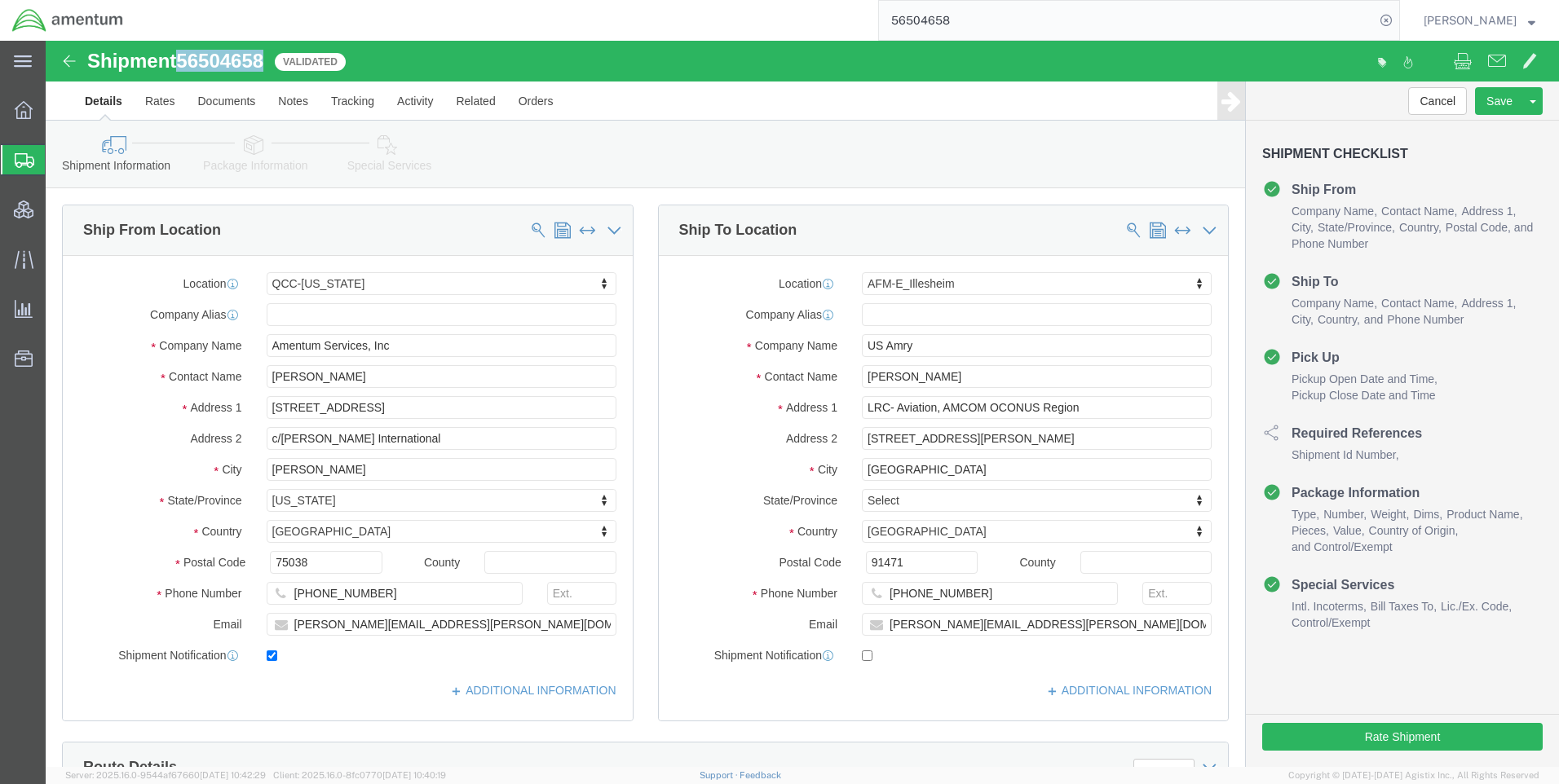
copy span "56504658"
drag, startPoint x: 883, startPoint y: 430, endPoint x: 815, endPoint y: 436, distance: 68.3
click input "[GEOGRAPHIC_DATA]"
click link "Package Information"
